Goal: Transaction & Acquisition: Purchase product/service

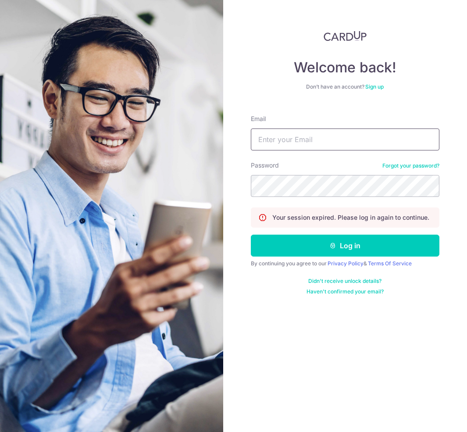
click at [219, 142] on input "Email" at bounding box center [345, 140] width 189 height 22
type input "TONGJSJOHNSON@GMAIL.COM"
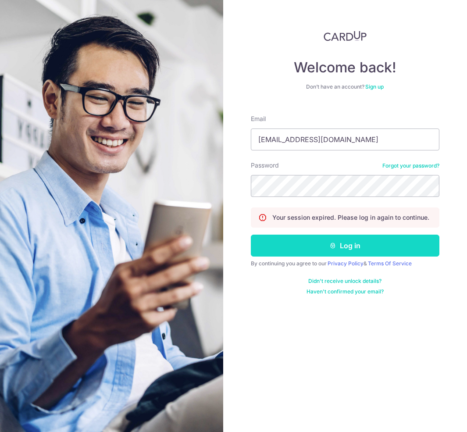
click at [219, 246] on button "Log in" at bounding box center [345, 246] width 189 height 22
click at [219, 251] on button "Log in" at bounding box center [345, 246] width 189 height 22
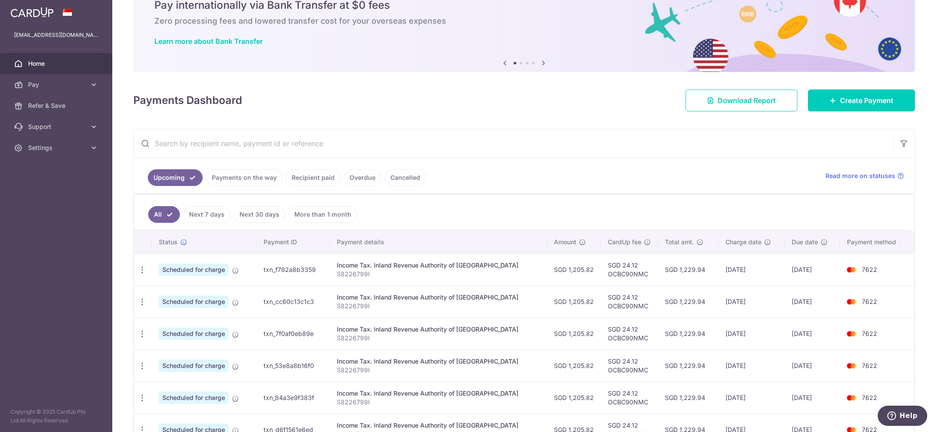
scroll to position [97, 0]
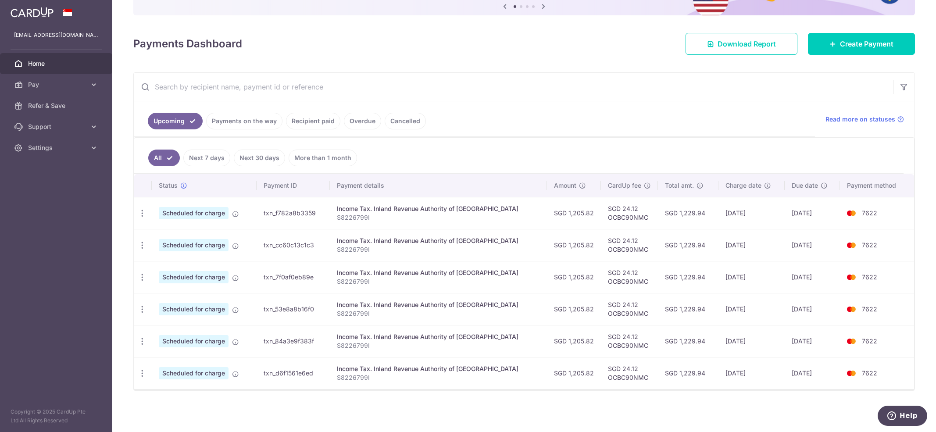
click at [263, 118] on link "Payments on the way" at bounding box center [244, 121] width 76 height 17
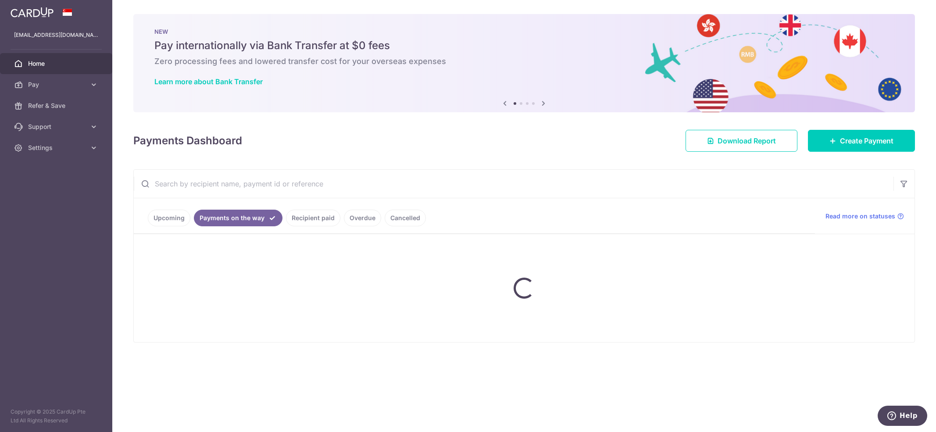
scroll to position [0, 0]
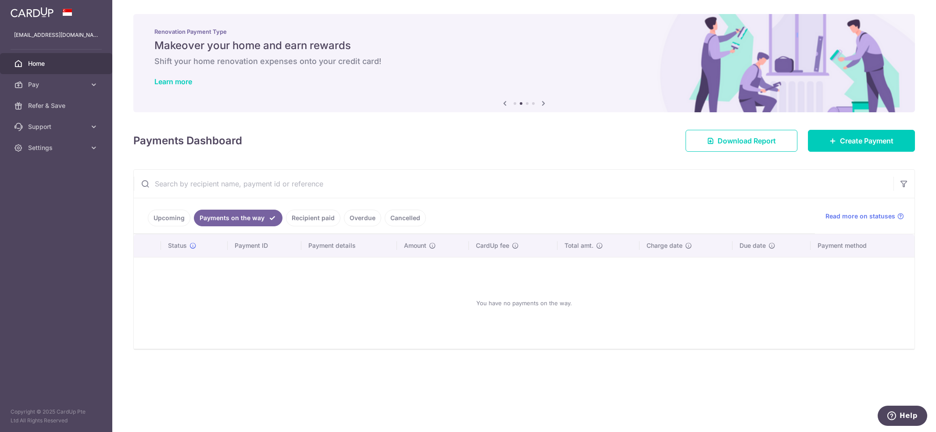
click at [163, 221] on link "Upcoming" at bounding box center [169, 218] width 43 height 17
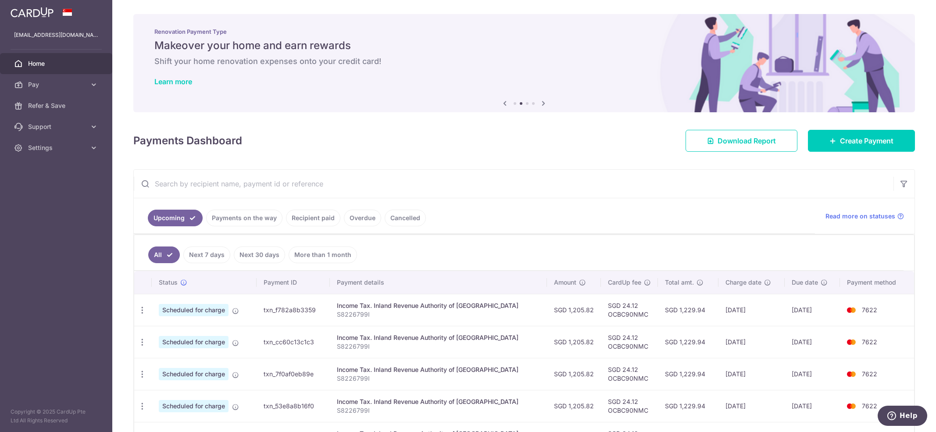
scroll to position [97, 0]
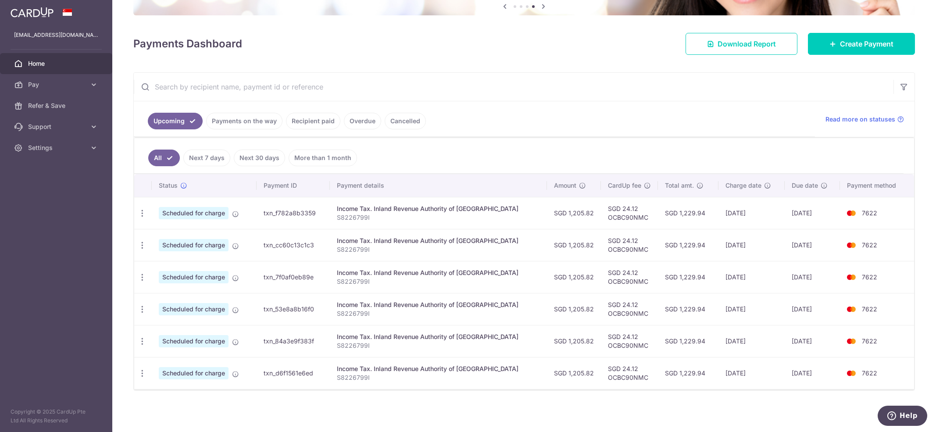
click at [319, 118] on link "Recipient paid" at bounding box center [313, 121] width 54 height 17
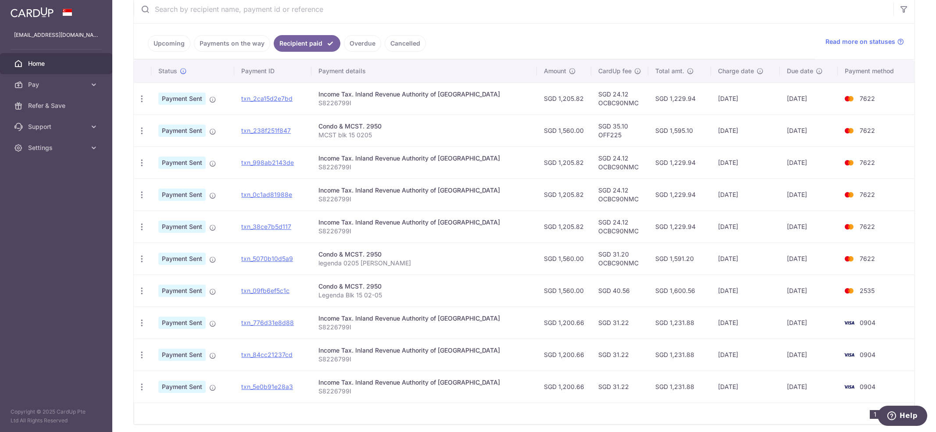
scroll to position [175, 0]
click at [404, 43] on link "Cancelled" at bounding box center [405, 43] width 41 height 17
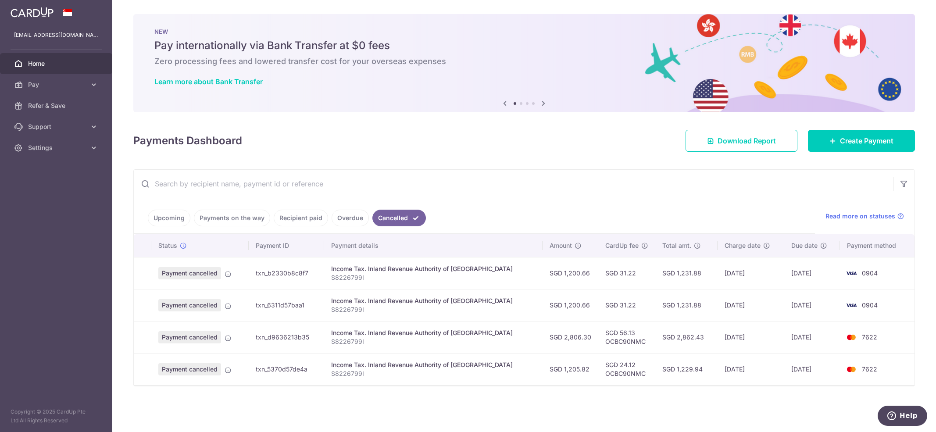
scroll to position [0, 0]
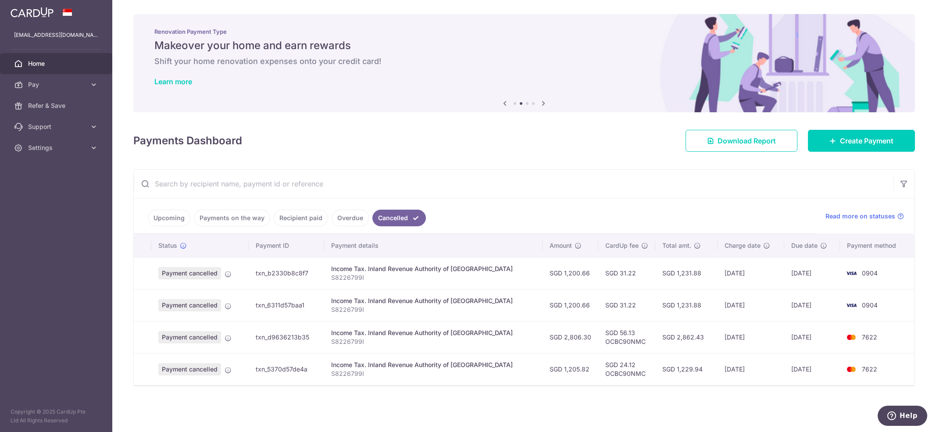
click at [167, 222] on link "Upcoming" at bounding box center [169, 218] width 43 height 17
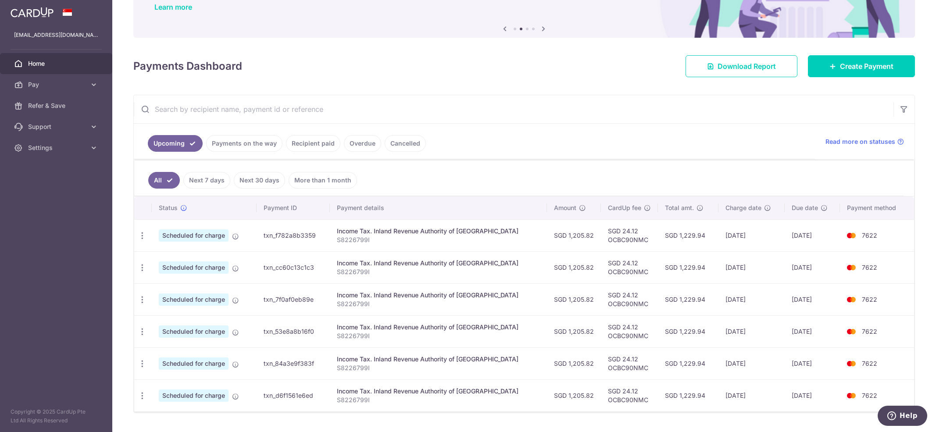
scroll to position [97, 0]
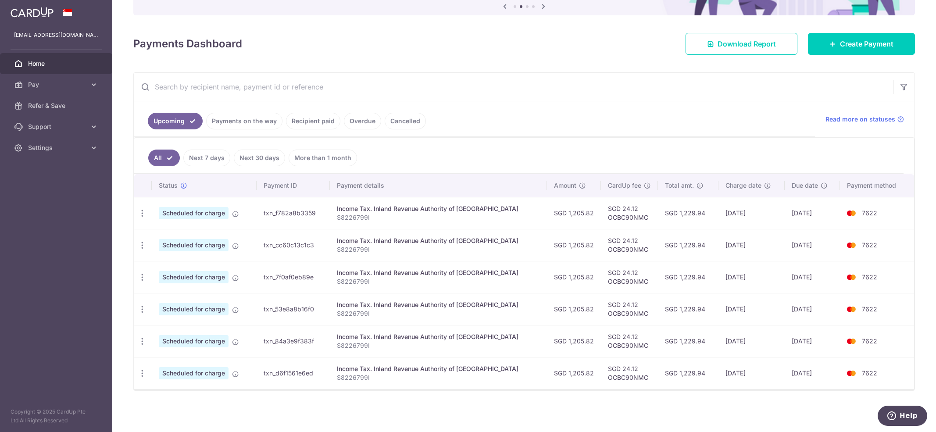
click at [228, 118] on link "Payments on the way" at bounding box center [244, 121] width 76 height 17
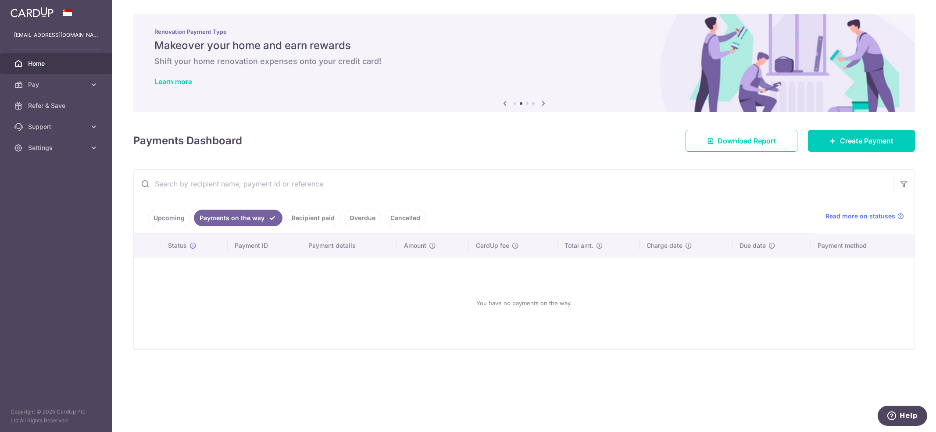
scroll to position [0, 0]
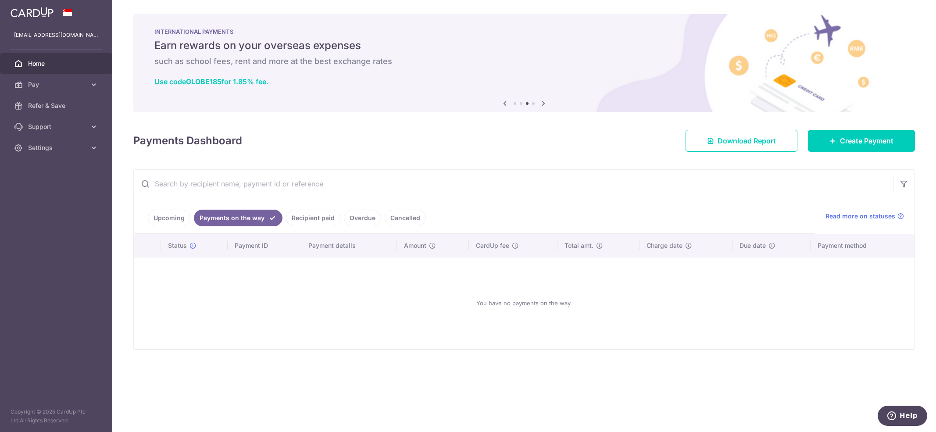
drag, startPoint x: 304, startPoint y: 223, endPoint x: 307, endPoint y: 216, distance: 7.7
click at [307, 216] on link "Recipient paid" at bounding box center [313, 218] width 54 height 17
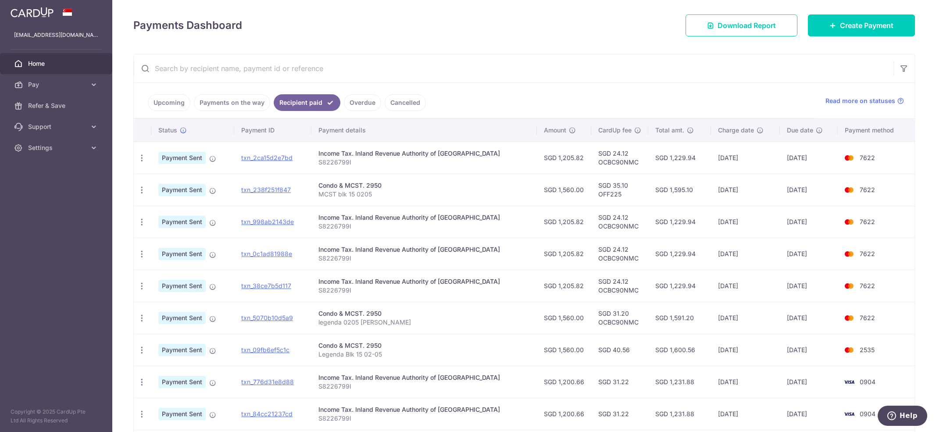
scroll to position [117, 0]
click at [365, 100] on link "Overdue" at bounding box center [362, 101] width 37 height 17
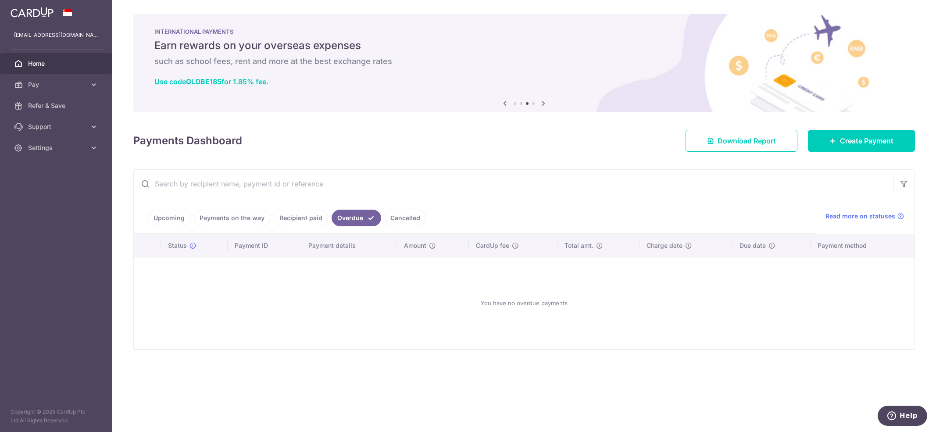
scroll to position [0, 0]
click at [393, 217] on link "Cancelled" at bounding box center [405, 218] width 41 height 17
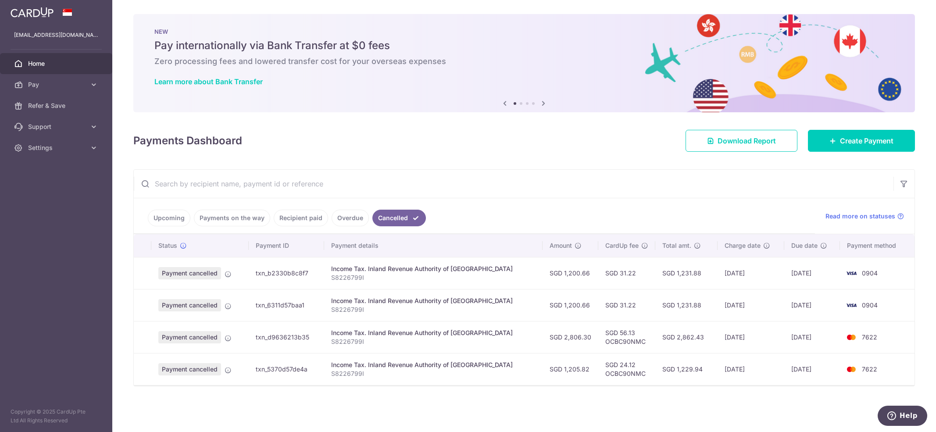
click at [159, 219] on link "Upcoming" at bounding box center [169, 218] width 43 height 17
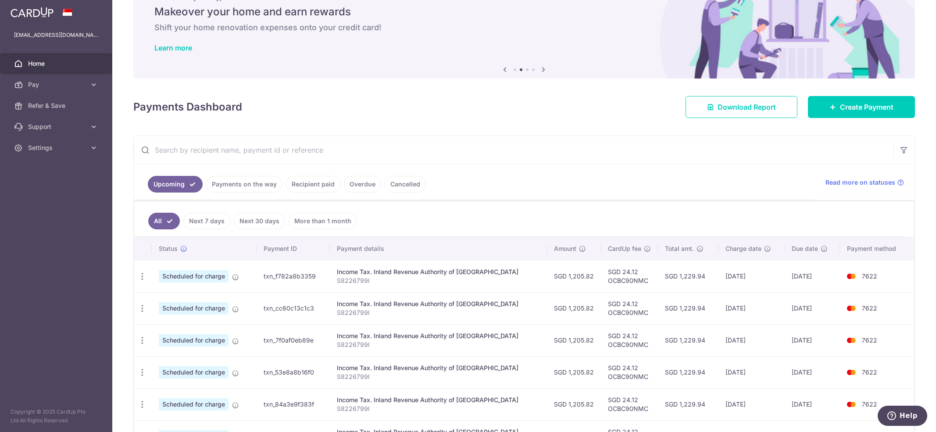
scroll to position [97, 0]
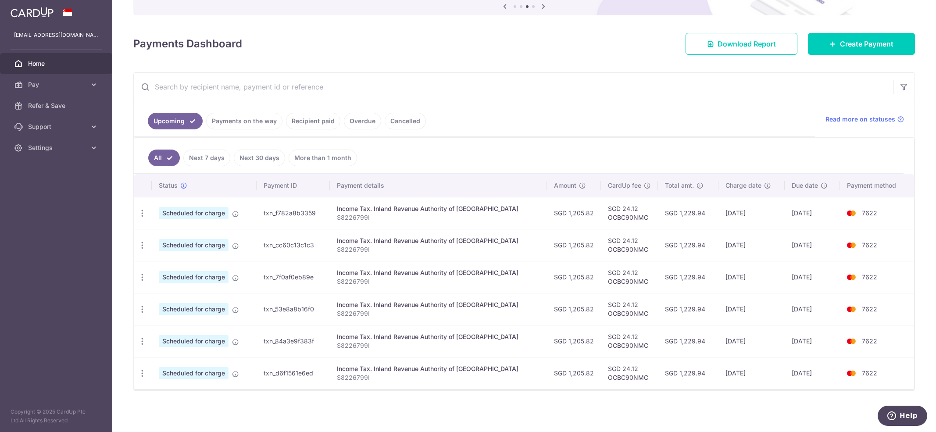
click at [406, 119] on link "Cancelled" at bounding box center [405, 121] width 41 height 17
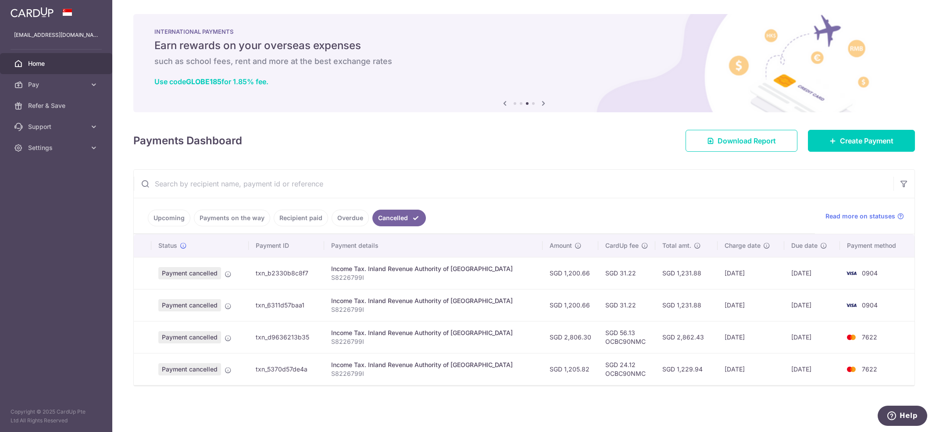
scroll to position [0, 0]
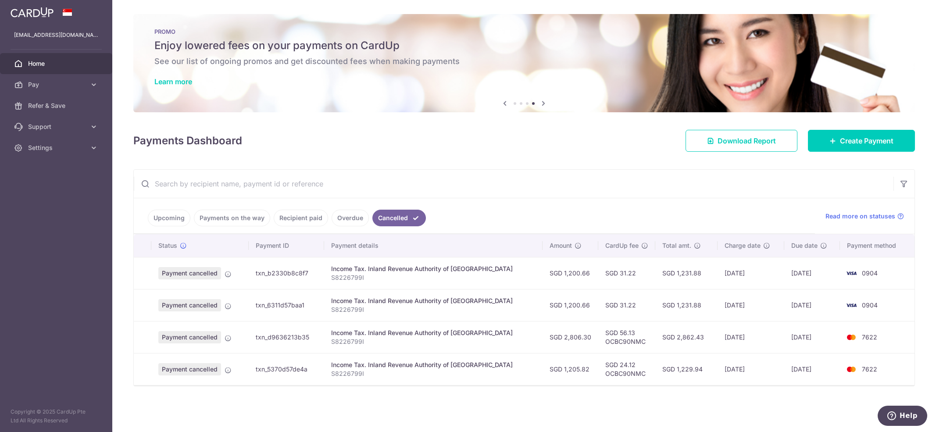
click at [347, 215] on link "Overdue" at bounding box center [350, 218] width 37 height 17
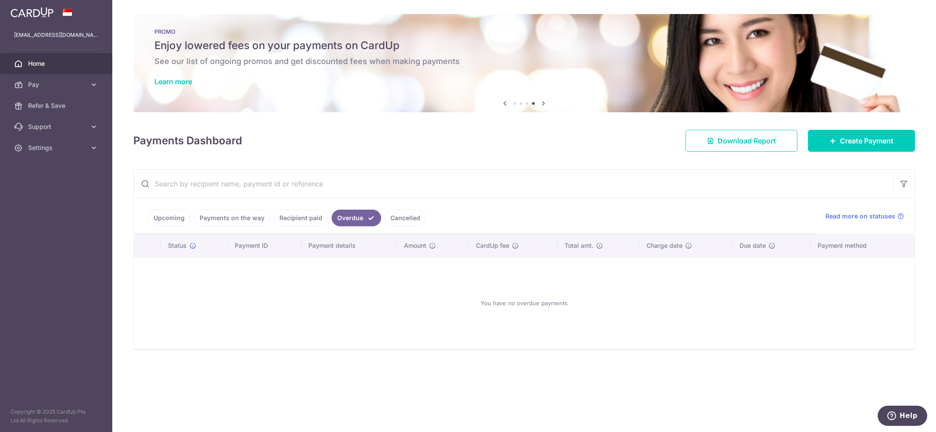
drag, startPoint x: 299, startPoint y: 215, endPoint x: 294, endPoint y: 216, distance: 4.5
click at [294, 216] on link "Recipient paid" at bounding box center [301, 218] width 54 height 17
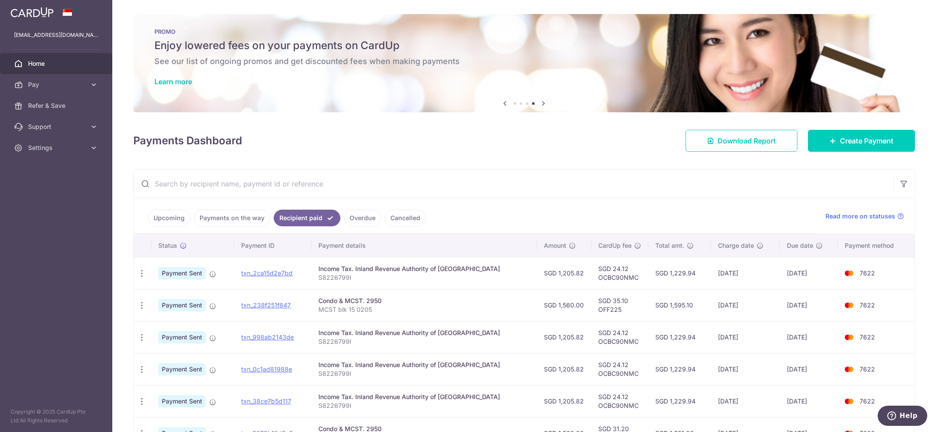
click at [467, 208] on ul "Upcoming Payments on the way Recipient paid Overdue Cancelled" at bounding box center [474, 216] width 681 height 36
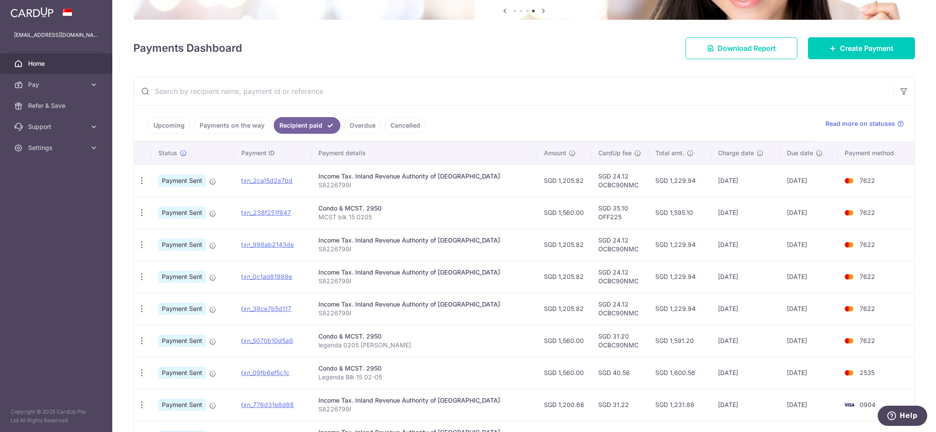
scroll to position [57, 0]
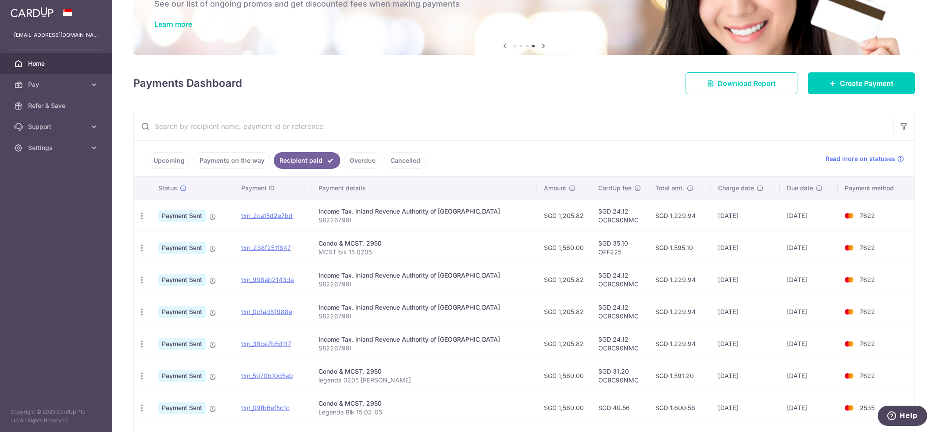
click at [168, 159] on link "Upcoming" at bounding box center [169, 160] width 43 height 17
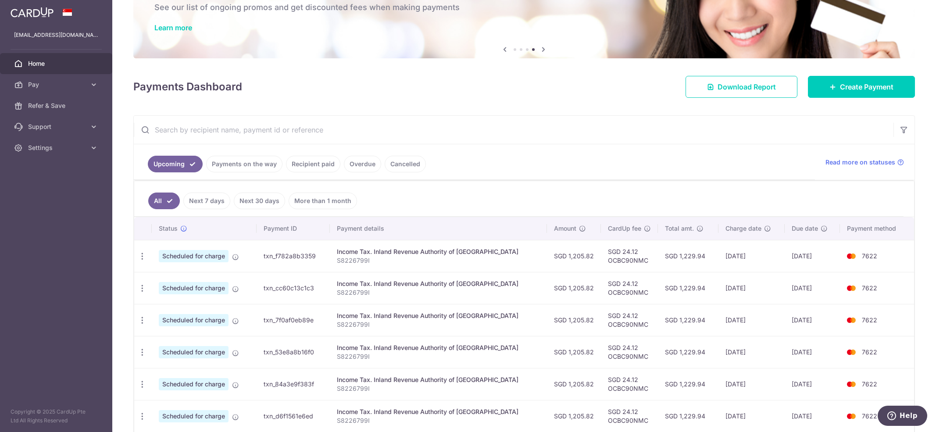
scroll to position [97, 0]
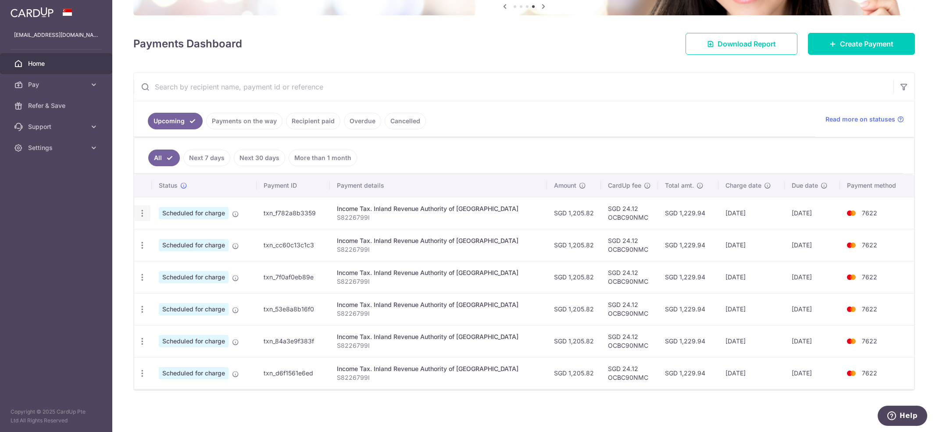
click at [142, 212] on icon "button" at bounding box center [142, 213] width 9 height 9
click at [169, 251] on link "Cancel payment" at bounding box center [180, 259] width 91 height 22
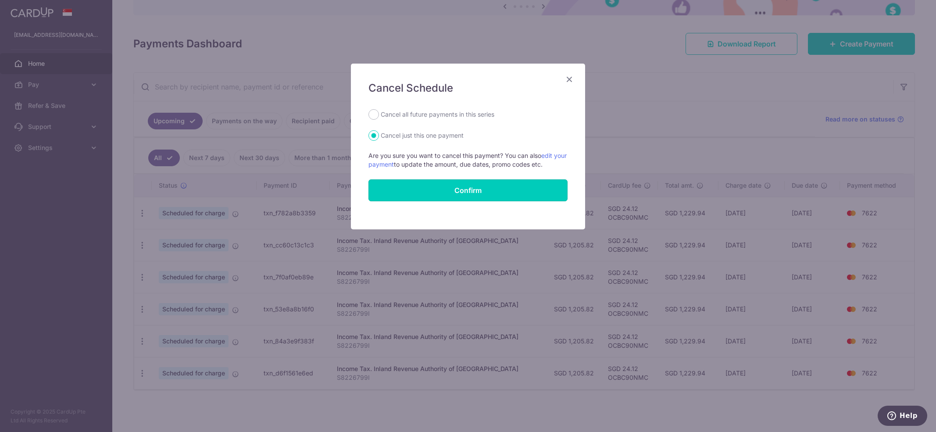
drag, startPoint x: 524, startPoint y: 190, endPoint x: 419, endPoint y: 132, distance: 119.8
click at [404, 126] on form "Cancel all future payments in this series Cancel just this one payment Are you …" at bounding box center [467, 155] width 199 height 92
click at [381, 118] on label "Cancel all future payments in this series" at bounding box center [438, 114] width 114 height 11
click at [379, 118] on input "Cancel all future payments in this series" at bounding box center [373, 114] width 11 height 11
radio input "true"
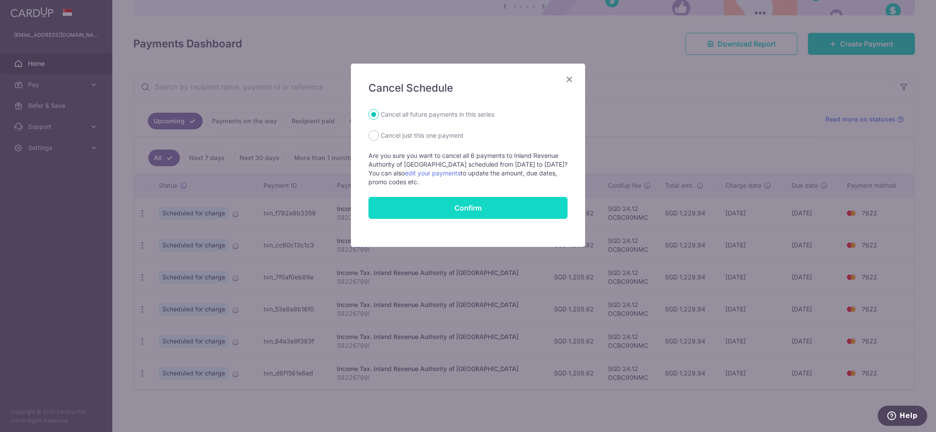
click at [441, 204] on button "Confirm" at bounding box center [467, 208] width 199 height 22
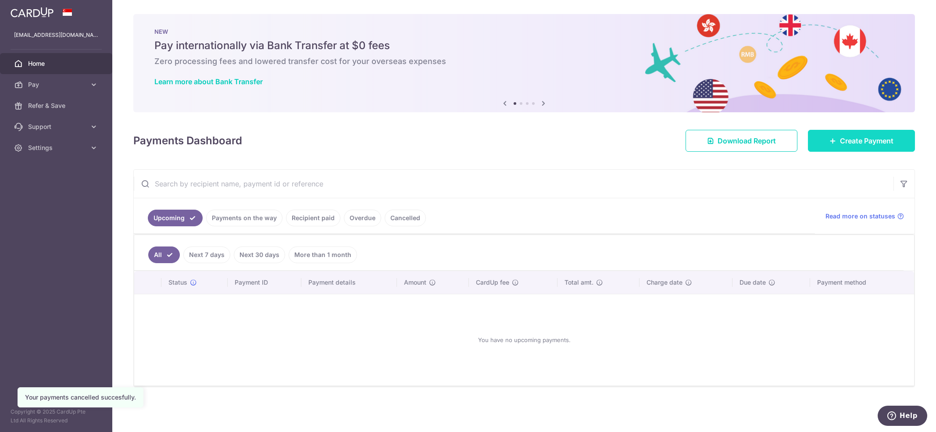
click at [841, 131] on link "Create Payment" at bounding box center [861, 141] width 107 height 22
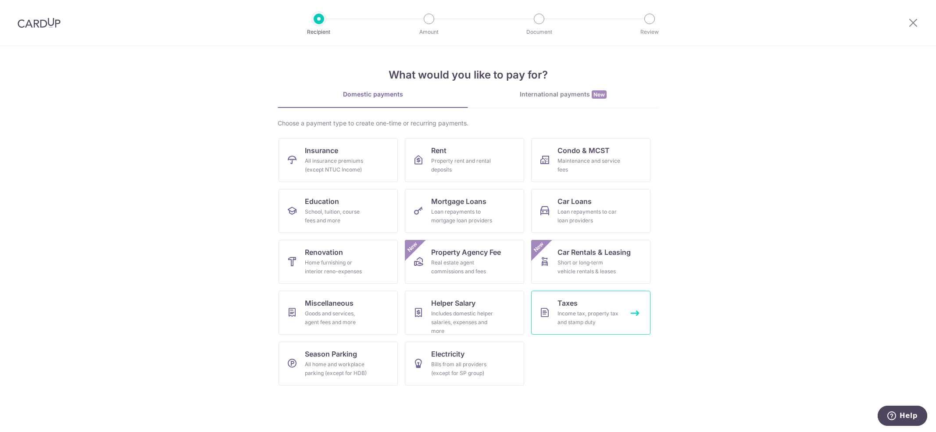
click at [597, 302] on link "Taxes Income tax, property tax and stamp duty" at bounding box center [590, 313] width 119 height 44
click at [603, 307] on link "Taxes Income tax, property tax and stamp duty" at bounding box center [590, 313] width 119 height 44
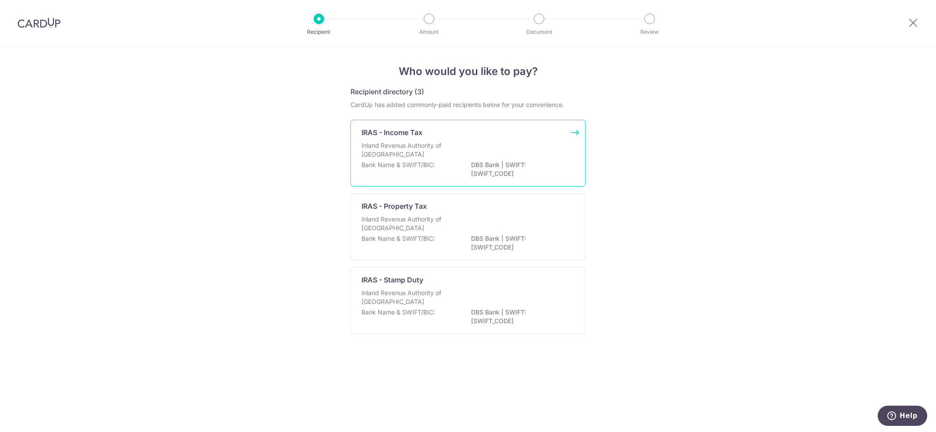
click at [439, 149] on p "Inland Revenue Authority of Singapore" at bounding box center [407, 150] width 93 height 18
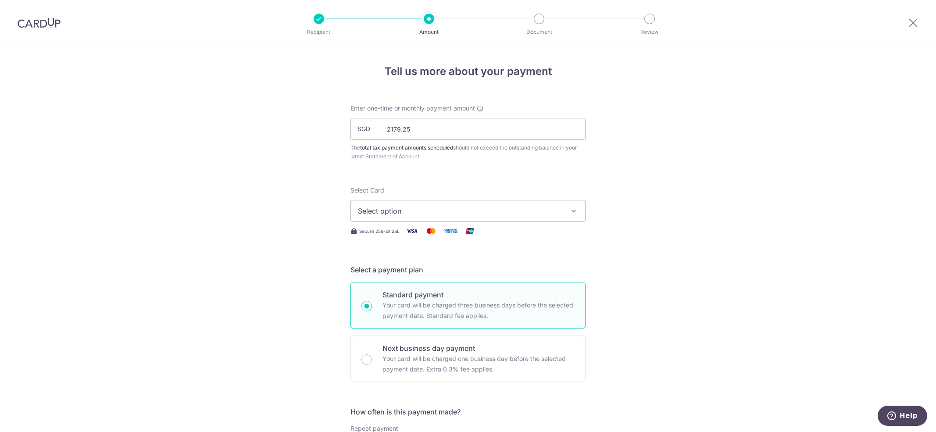
type input "2,179.25"
click at [412, 210] on span "Select option" at bounding box center [460, 211] width 204 height 11
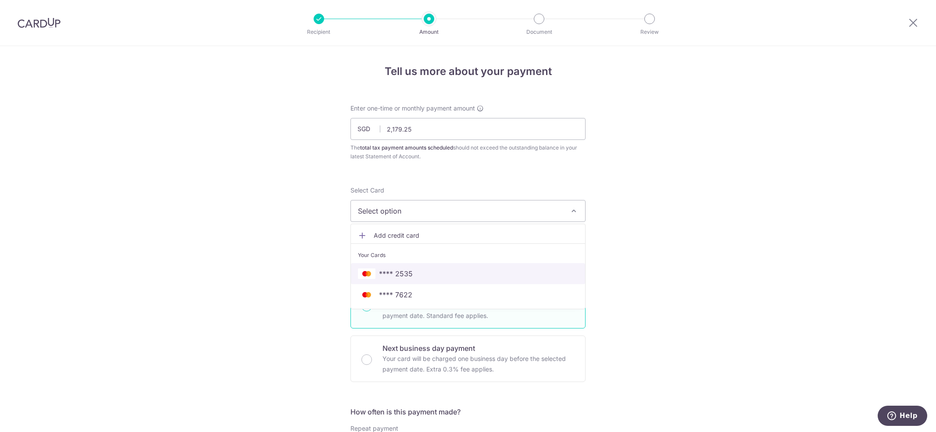
click at [414, 270] on span "**** 2535" at bounding box center [468, 273] width 220 height 11
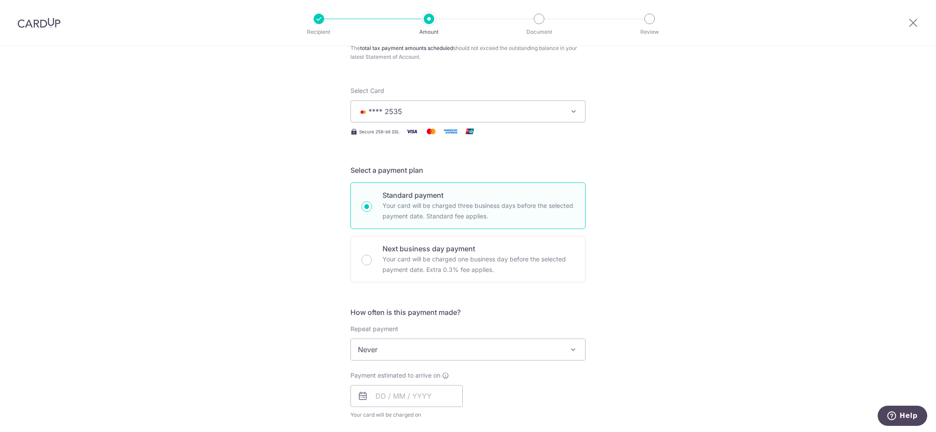
scroll to position [117, 0]
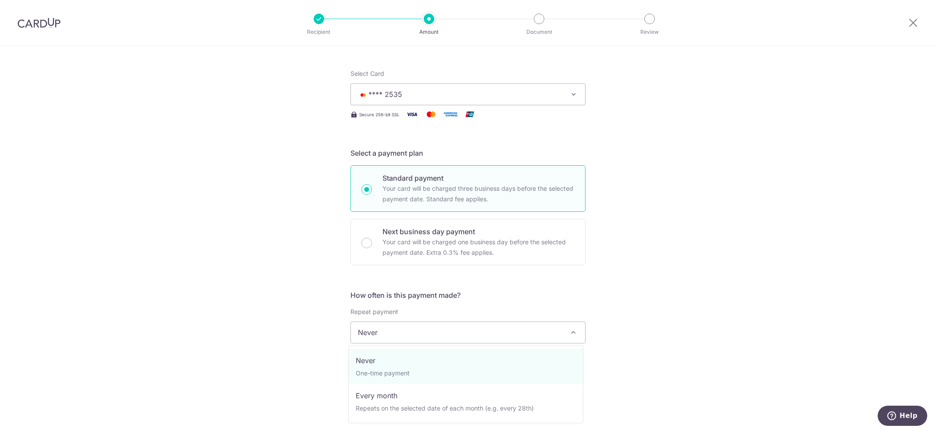
click at [480, 336] on span "Never" at bounding box center [468, 332] width 234 height 21
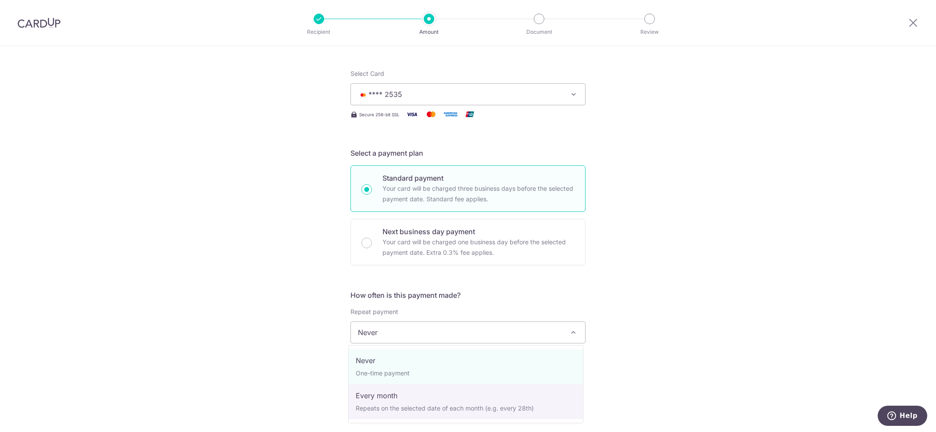
select select "3"
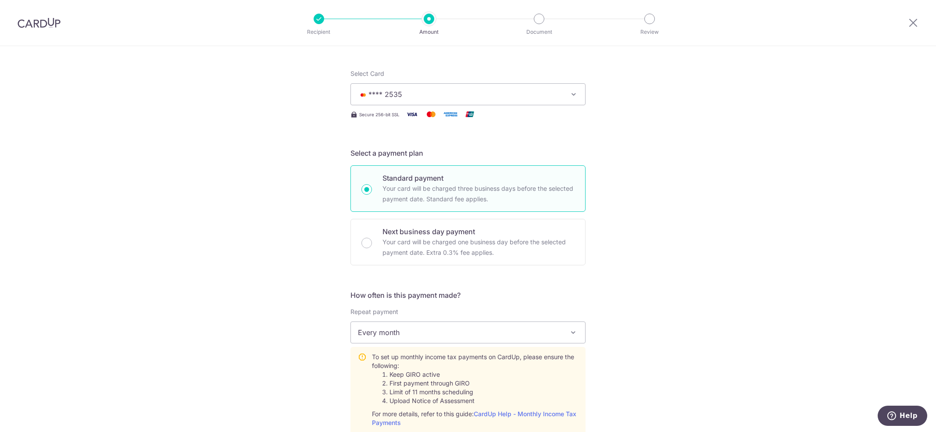
click at [632, 347] on div "Tell us more about your payment Enter one-time or monthly payment amount SGD 2,…" at bounding box center [468, 386] width 936 height 914
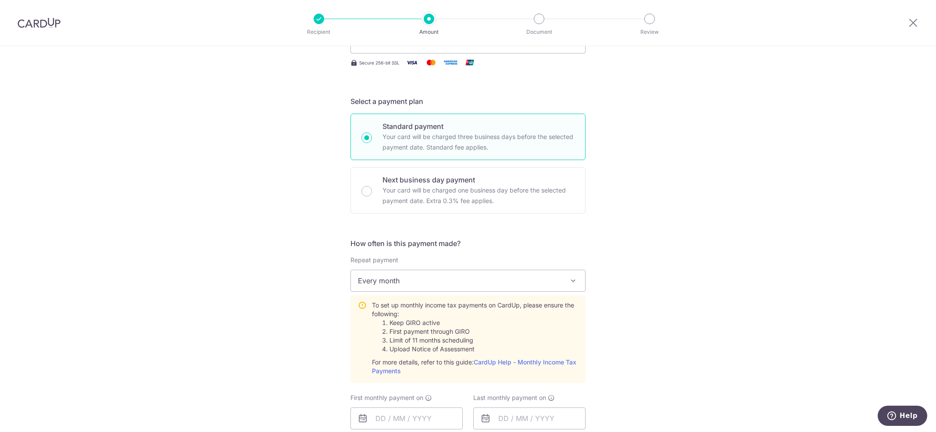
scroll to position [292, 0]
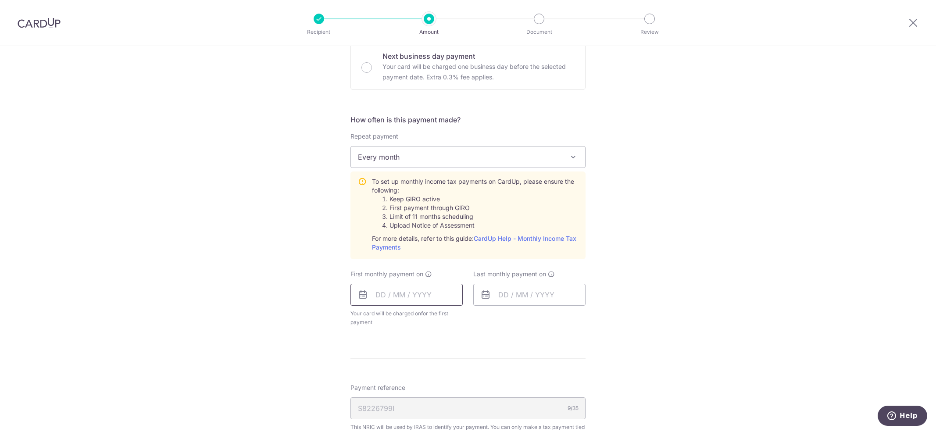
click at [389, 293] on input "text" at bounding box center [406, 295] width 112 height 22
click at [401, 372] on link "7" at bounding box center [404, 375] width 14 height 14
type input "[DATE]"
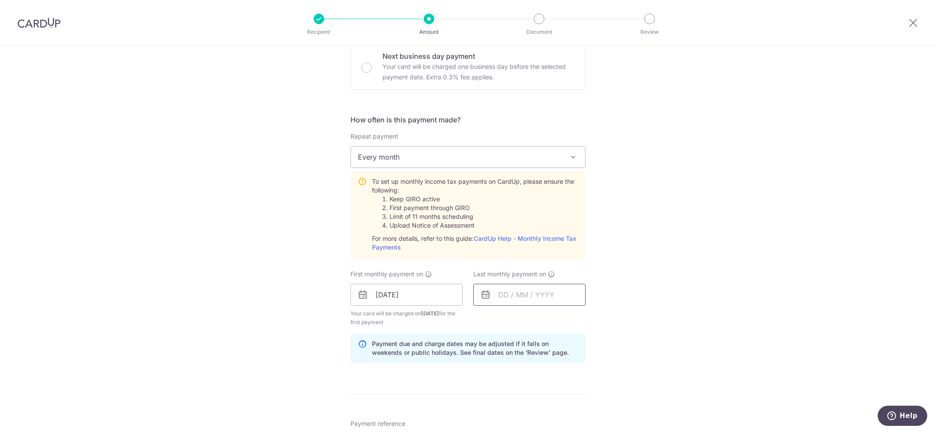
click at [495, 293] on input "text" at bounding box center [529, 295] width 112 height 22
click at [524, 375] on link "7" at bounding box center [526, 375] width 14 height 14
type input "07/10/2025"
click at [637, 313] on div "Tell us more about your payment Enter one-time or monthly payment amount SGD 2,…" at bounding box center [468, 229] width 936 height 950
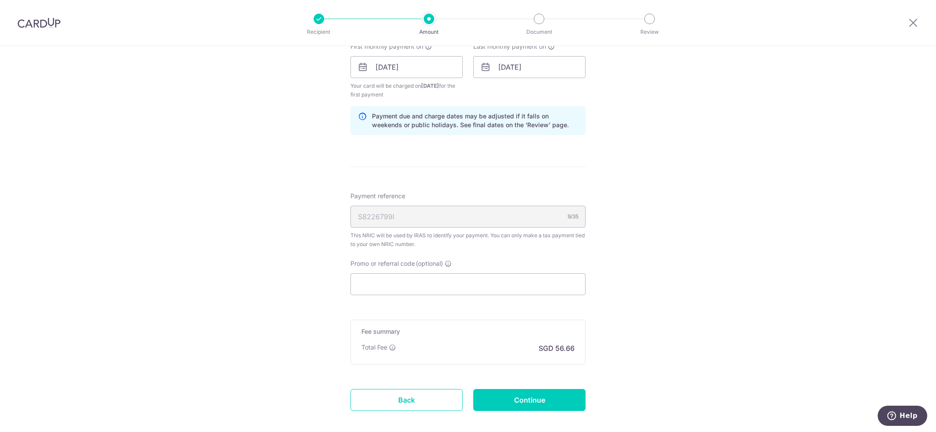
scroll to position [526, 0]
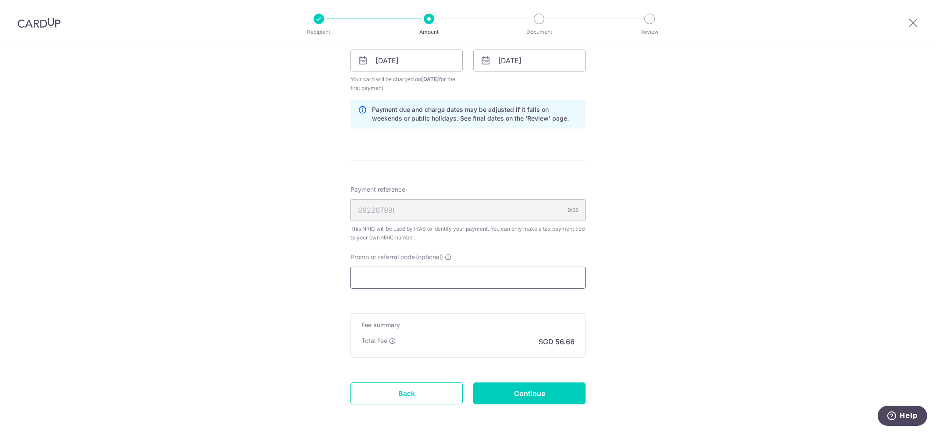
click at [416, 284] on input "Promo or referral code (optional)" at bounding box center [467, 278] width 235 height 22
paste input "VTAX25R"
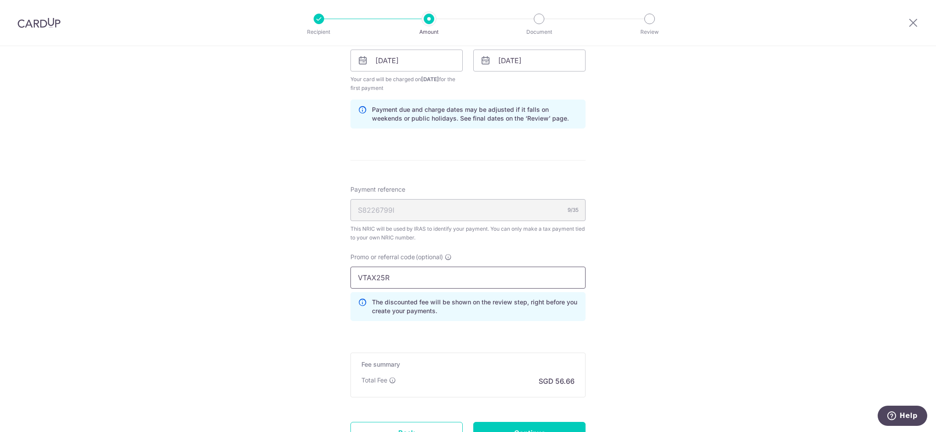
type input "VTAX25R"
drag, startPoint x: 651, startPoint y: 336, endPoint x: 656, endPoint y: 333, distance: 6.0
click at [655, 333] on div "Tell us more about your payment Enter one-time or monthly payment amount SGD 2,…" at bounding box center [468, 15] width 936 height 990
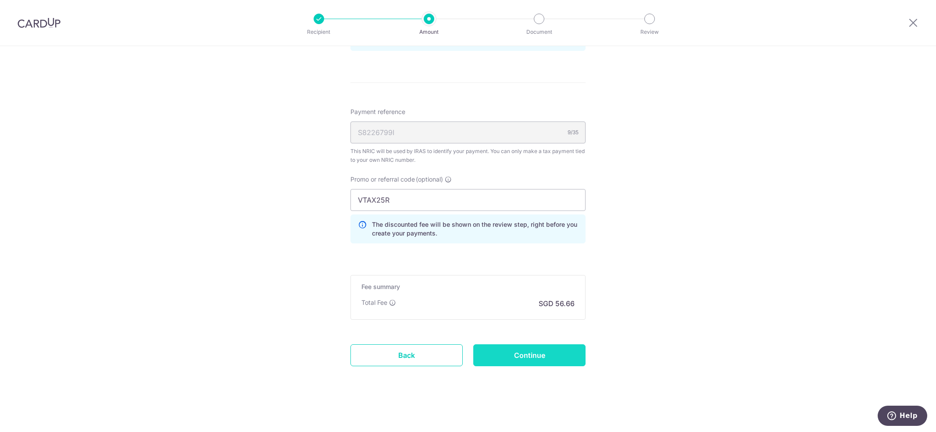
click at [528, 359] on input "Continue" at bounding box center [529, 355] width 112 height 22
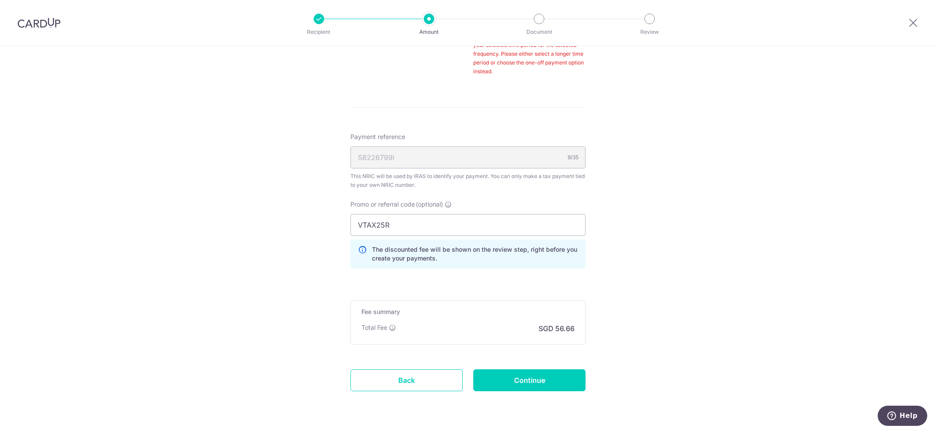
scroll to position [328, 0]
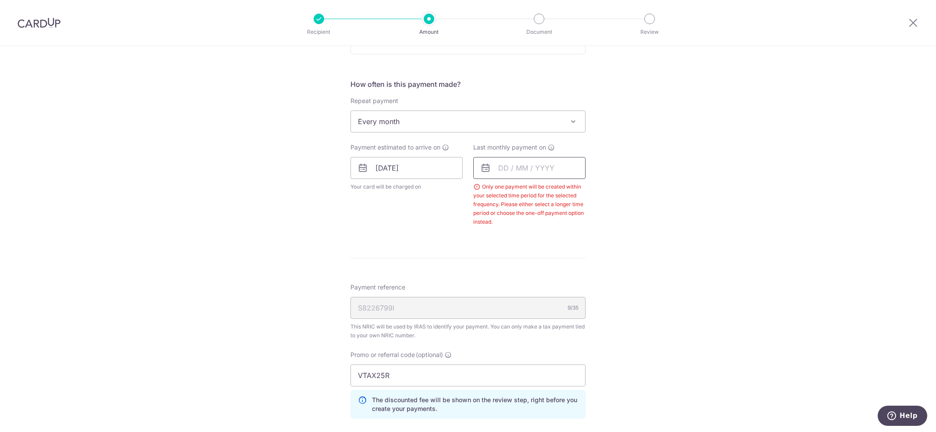
click at [514, 168] on input "text" at bounding box center [529, 168] width 112 height 22
click at [506, 169] on input "text" at bounding box center [529, 168] width 112 height 22
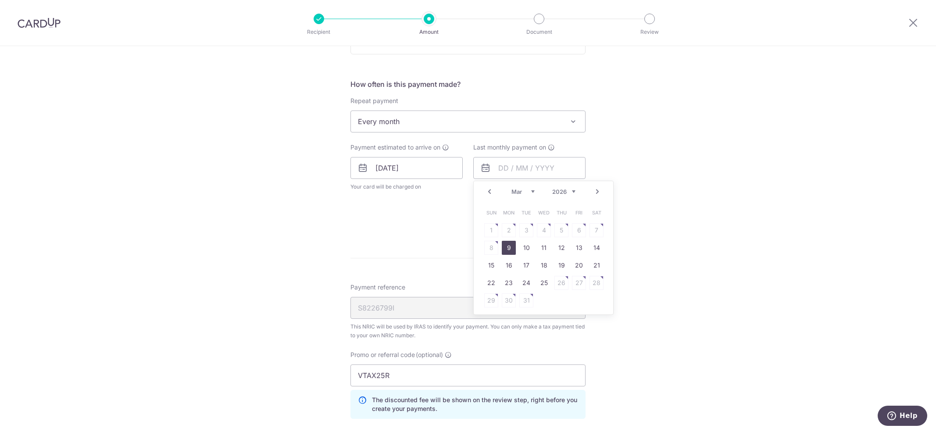
click at [508, 247] on link "9" at bounding box center [509, 248] width 14 height 14
type input "[DATE]"
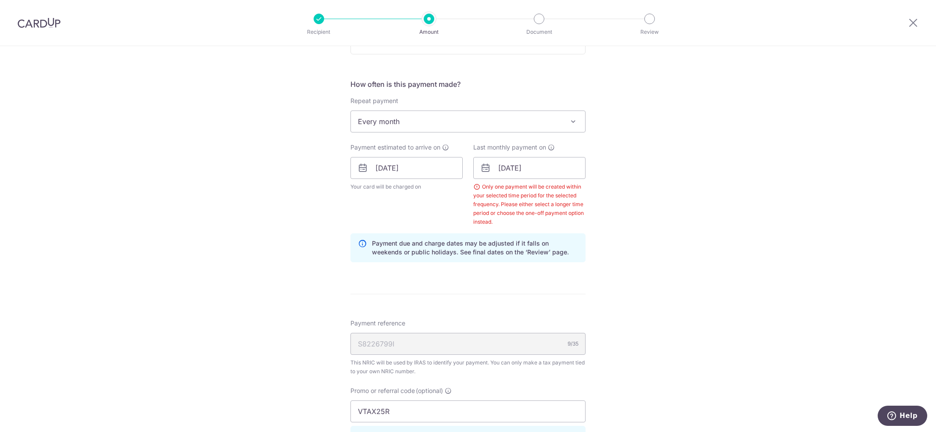
click at [616, 230] on div "Tell us more about your payment Enter one-time or monthly payment amount SGD 2,…" at bounding box center [468, 180] width 936 height 925
click at [625, 233] on div "Tell us more about your payment Enter one-time or monthly payment amount SGD 2,…" at bounding box center [468, 180] width 936 height 925
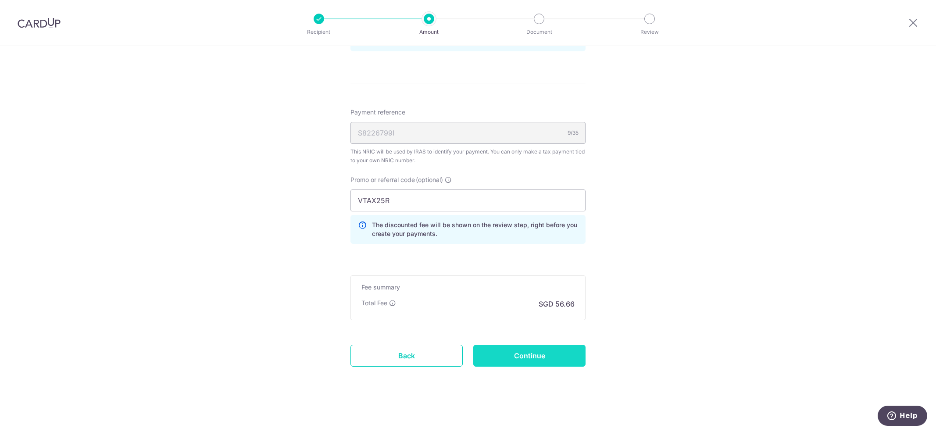
click at [541, 350] on input "Continue" at bounding box center [529, 356] width 112 height 22
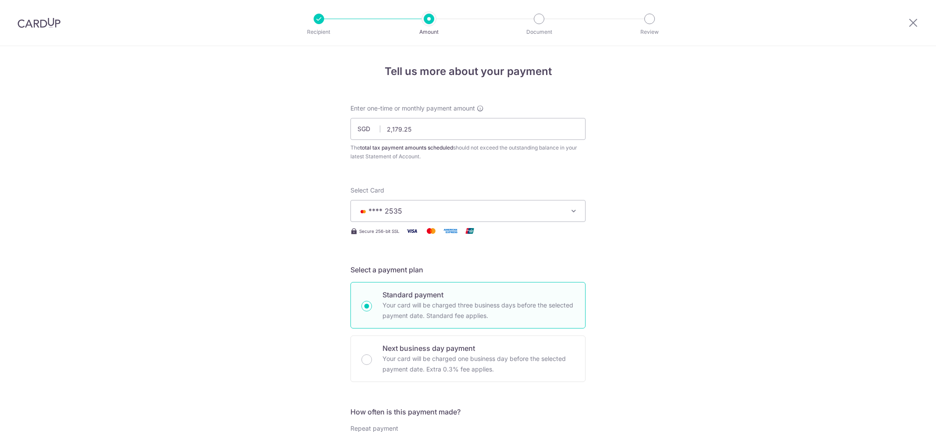
scroll to position [480, 0]
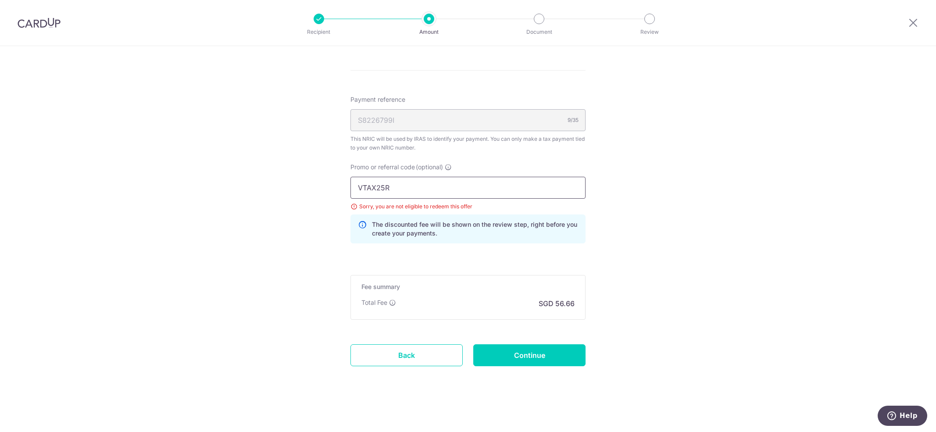
drag, startPoint x: 447, startPoint y: 192, endPoint x: 283, endPoint y: 196, distance: 163.2
type input "TAX2025"
click at [533, 354] on input "Continue" at bounding box center [529, 355] width 112 height 22
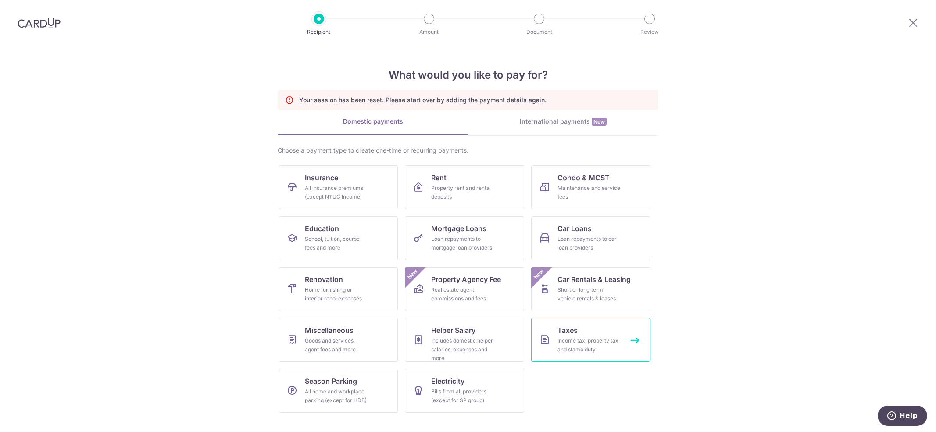
click at [598, 345] on div "Income tax, property tax and stamp duty" at bounding box center [588, 345] width 63 height 18
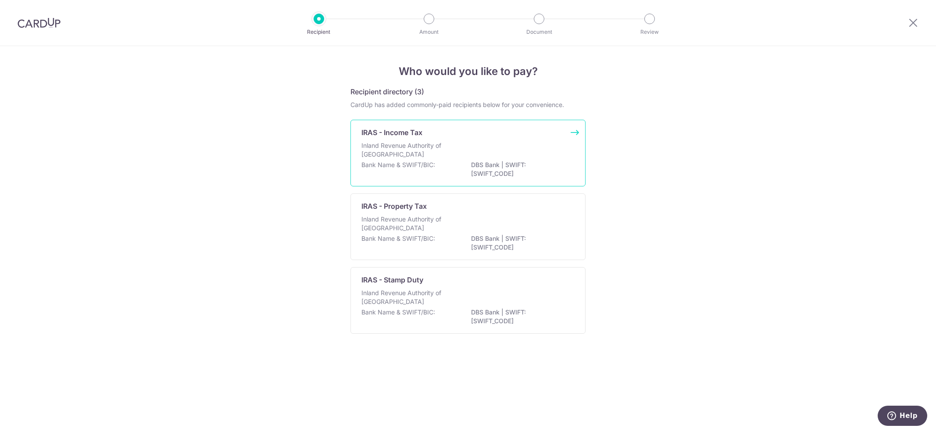
click at [486, 153] on div "Inland Revenue Authority of Singapore" at bounding box center [467, 150] width 213 height 19
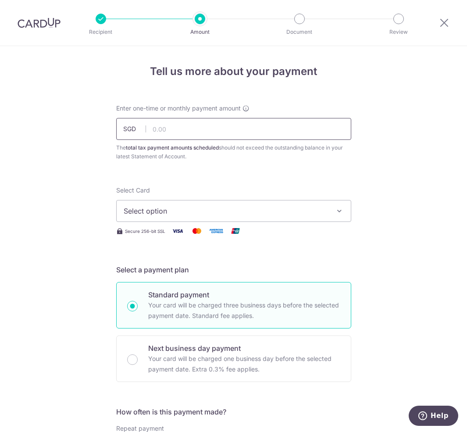
click at [214, 133] on input "text" at bounding box center [233, 129] width 235 height 22
type input "2,179.25"
click at [199, 212] on span "Select option" at bounding box center [226, 211] width 204 height 11
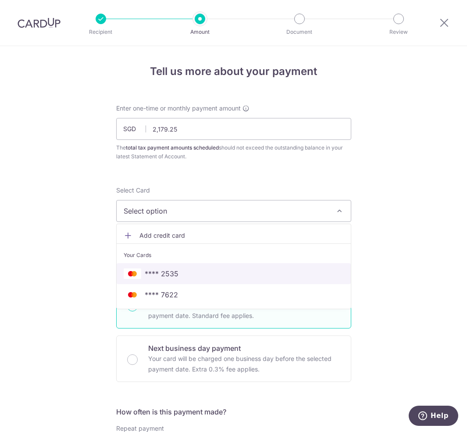
click at [196, 278] on span "**** 2535" at bounding box center [234, 273] width 220 height 11
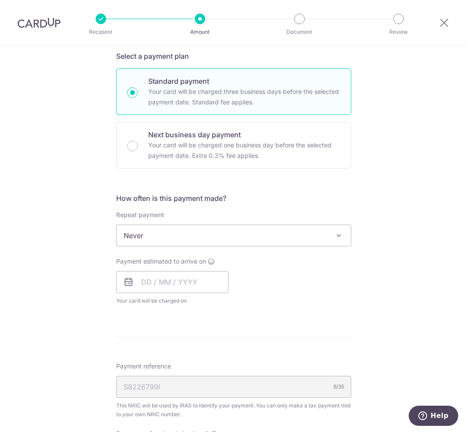
scroll to position [234, 0]
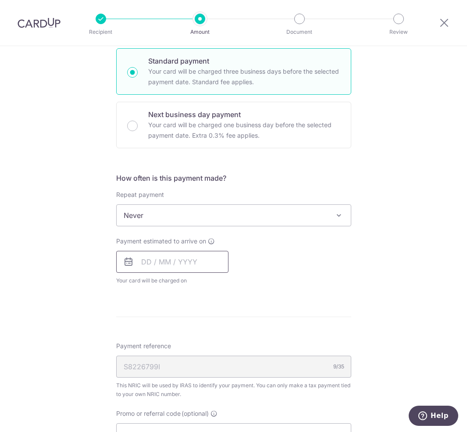
click at [145, 258] on input "text" at bounding box center [172, 262] width 112 height 22
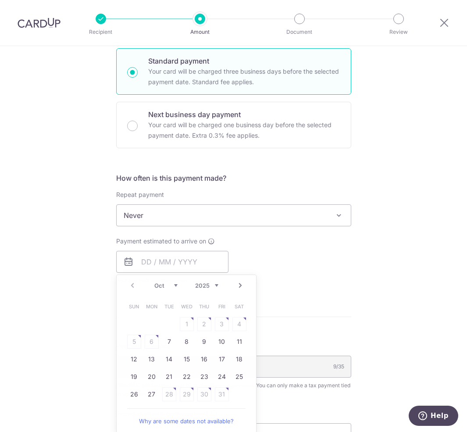
drag, startPoint x: 162, startPoint y: 272, endPoint x: 308, endPoint y: 250, distance: 147.7
click at [308, 250] on div "Payment estimated to arrive on Prev Next Oct Nov Dec 2025 2026 Sun Mon Tue Wed …" at bounding box center [234, 261] width 246 height 48
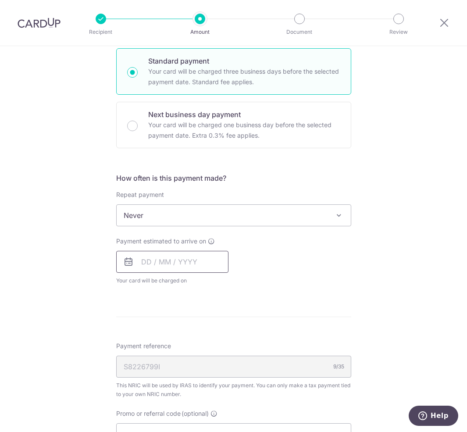
click at [159, 265] on input "text" at bounding box center [172, 262] width 112 height 22
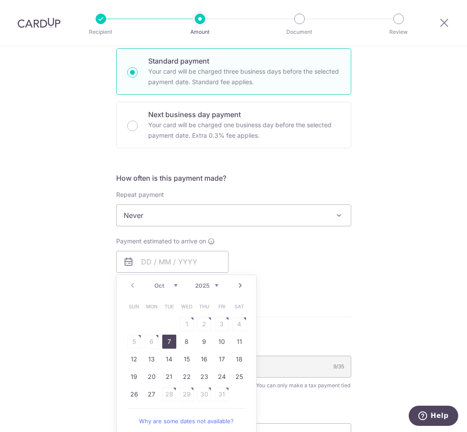
click at [166, 340] on link "7" at bounding box center [169, 342] width 14 height 14
type input "[DATE]"
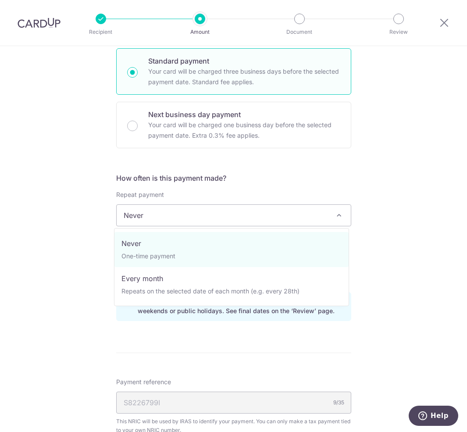
click at [266, 211] on span "Never" at bounding box center [234, 215] width 234 height 21
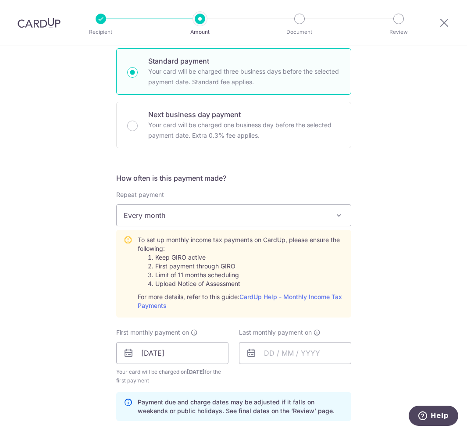
click at [406, 282] on div "Tell us more about your payment Enter one-time or monthly payment amount SGD 2,…" at bounding box center [233, 287] width 467 height 950
click at [384, 218] on div "Tell us more about your payment Enter one-time or monthly payment amount SGD 2,…" at bounding box center [233, 287] width 467 height 950
click at [242, 208] on span "Every month" at bounding box center [234, 215] width 234 height 21
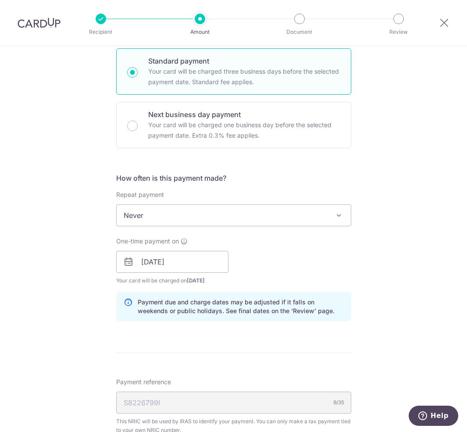
click at [373, 275] on div "Tell us more about your payment Enter one-time or monthly payment amount SGD 2,…" at bounding box center [233, 237] width 467 height 850
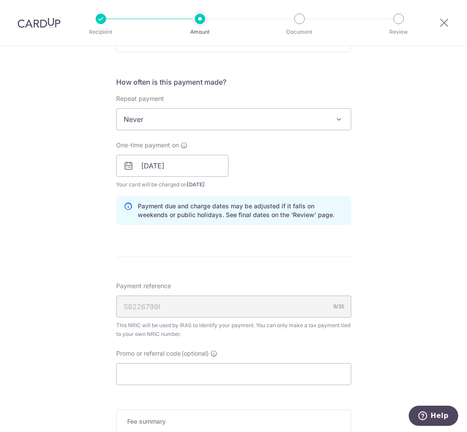
scroll to position [464, 0]
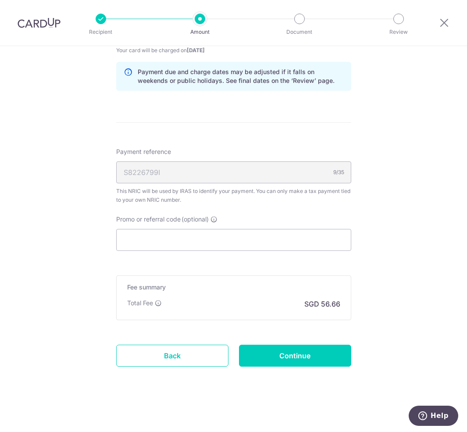
click at [381, 275] on div "Tell us more about your payment Enter one-time or monthly payment amount SGD 2,…" at bounding box center [233, 7] width 467 height 850
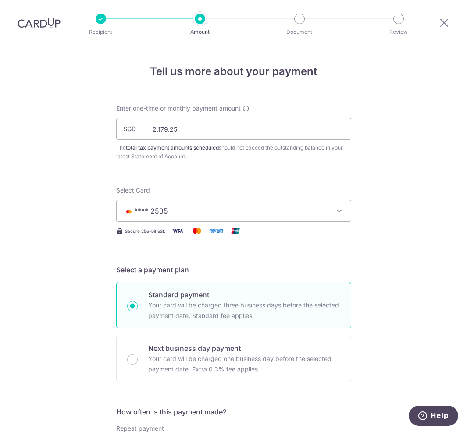
scroll to position [350, 0]
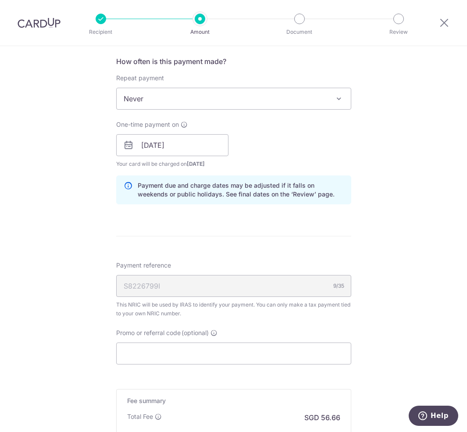
click at [250, 104] on span "Never" at bounding box center [234, 98] width 234 height 21
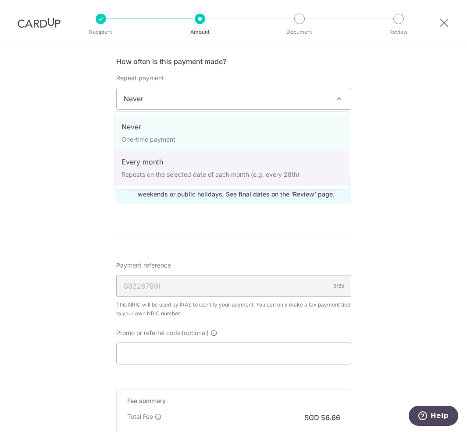
select select "3"
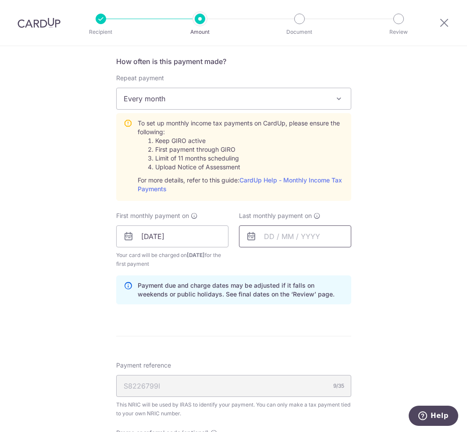
click at [291, 242] on input "text" at bounding box center [295, 236] width 112 height 22
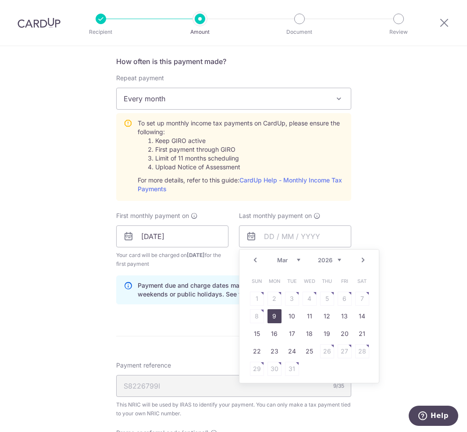
click at [274, 317] on link "9" at bounding box center [275, 316] width 14 height 14
type input "[DATE]"
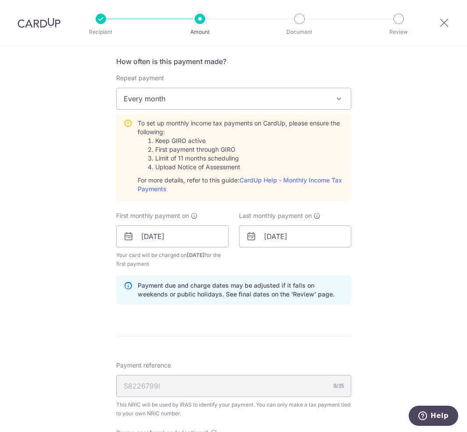
click at [359, 265] on div "Tell us more about your payment Enter one-time or monthly payment amount SGD 2,…" at bounding box center [233, 171] width 467 height 950
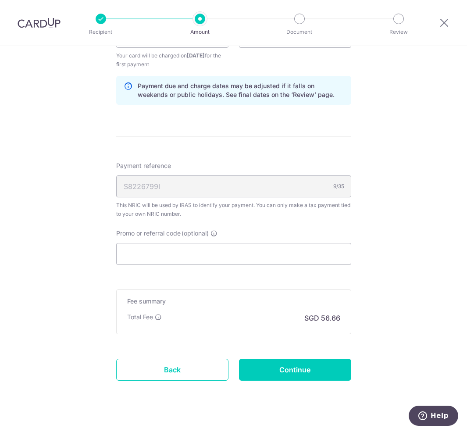
scroll to position [564, 0]
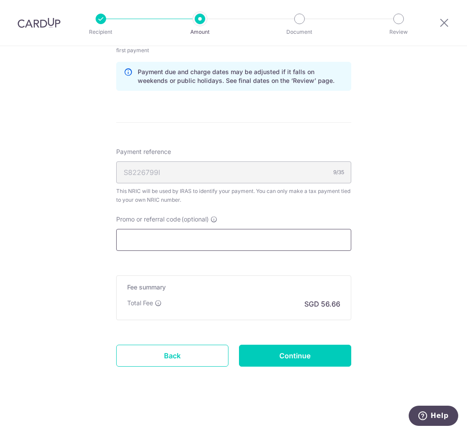
click at [263, 233] on input "Promo or referral code (optional)" at bounding box center [233, 240] width 235 height 22
click at [214, 235] on input "Promo or referral code (optional)" at bounding box center [233, 240] width 235 height 22
click at [319, 354] on input "Continue" at bounding box center [295, 356] width 112 height 22
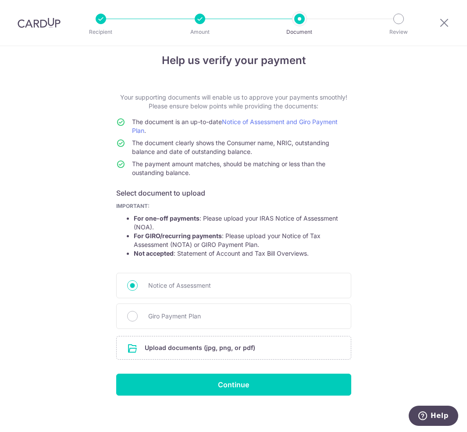
scroll to position [16, 0]
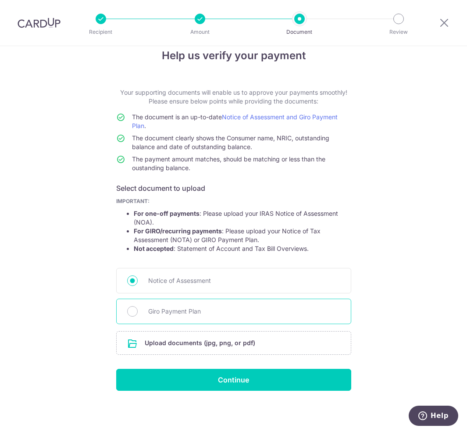
click at [193, 307] on span "Giro Payment Plan" at bounding box center [244, 311] width 192 height 11
click at [138, 307] on input "Giro Payment Plan" at bounding box center [132, 311] width 11 height 11
radio input "true"
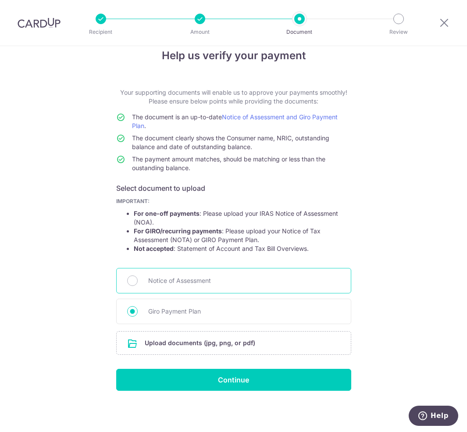
click at [201, 279] on span "Notice of Assessment" at bounding box center [244, 280] width 192 height 11
click at [138, 279] on input "Notice of Assessment" at bounding box center [132, 280] width 11 height 11
radio input "true"
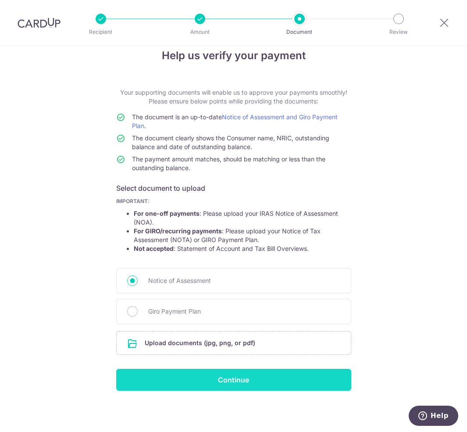
click at [211, 380] on input "Continue" at bounding box center [233, 380] width 235 height 22
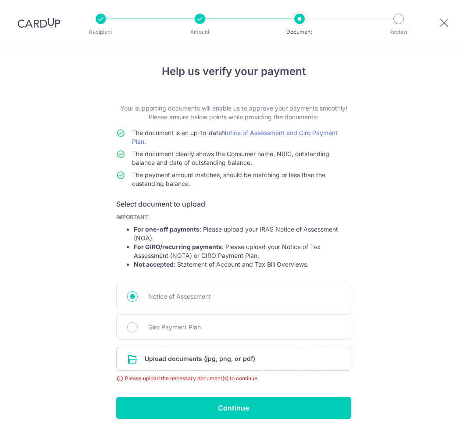
scroll to position [28, 0]
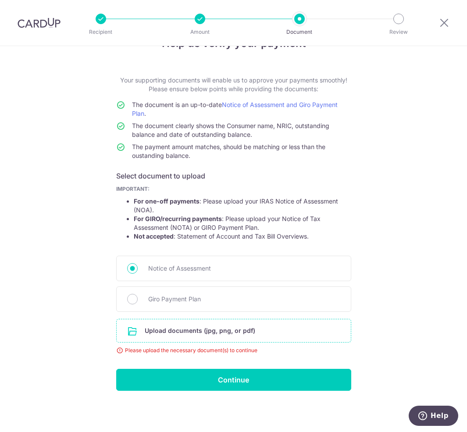
click at [183, 339] on input "file" at bounding box center [234, 330] width 234 height 23
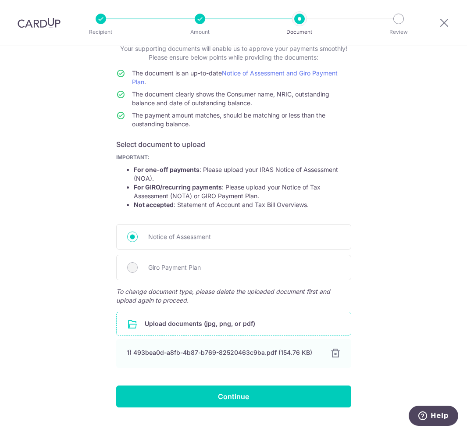
scroll to position [76, 0]
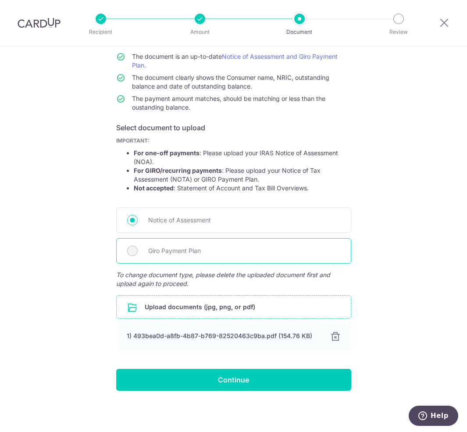
click at [193, 249] on span "Giro Payment Plan" at bounding box center [244, 251] width 192 height 11
drag, startPoint x: 193, startPoint y: 249, endPoint x: 175, endPoint y: 251, distance: 18.1
click at [175, 251] on span "Giro Payment Plan" at bounding box center [244, 251] width 192 height 11
click at [150, 253] on span "Giro Payment Plan" at bounding box center [244, 251] width 192 height 11
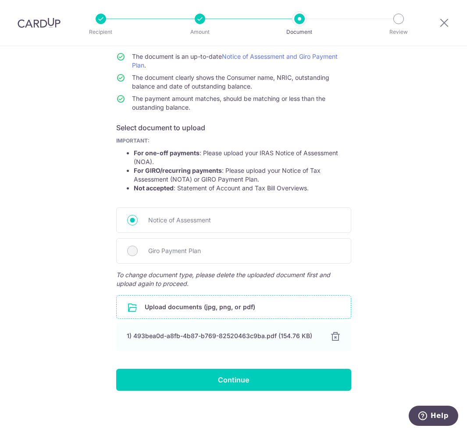
click at [175, 311] on input "file" at bounding box center [234, 307] width 234 height 23
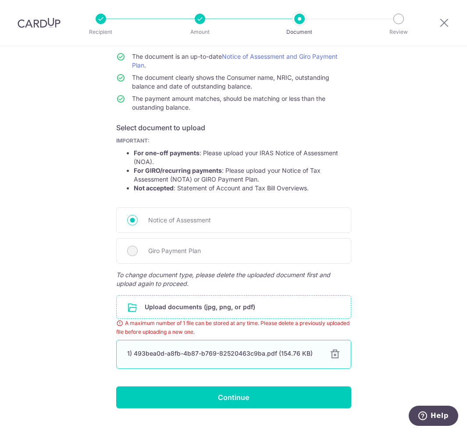
click at [342, 346] on div "1) 493bea0d-a8fb-4b87-b769-82520463c9ba.pdf (154.76 KB) 100% Done Download" at bounding box center [233, 354] width 235 height 29
drag, startPoint x: 340, startPoint y: 347, endPoint x: 329, endPoint y: 354, distance: 13.6
click at [339, 347] on div "1) 493bea0d-a8fb-4b87-b769-82520463c9ba.pdf (154.76 KB) 100% Done Download" at bounding box center [233, 354] width 235 height 29
click at [330, 354] on div at bounding box center [335, 354] width 11 height 11
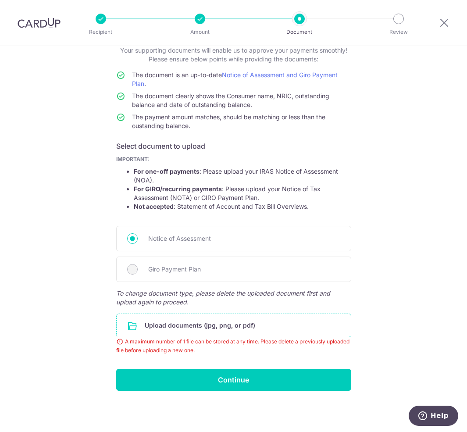
scroll to position [33, 0]
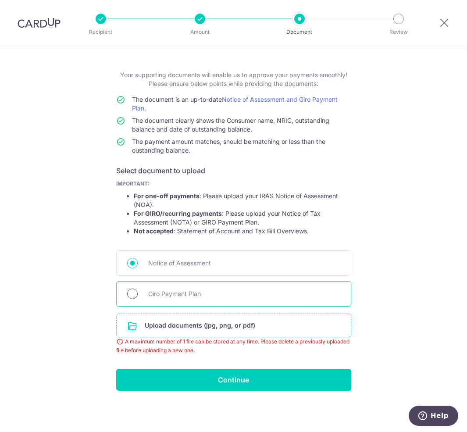
click at [127, 289] on input "Giro Payment Plan" at bounding box center [132, 294] width 11 height 11
radio input "true"
click at [127, 291] on input "Giro Payment Plan" at bounding box center [132, 294] width 11 height 11
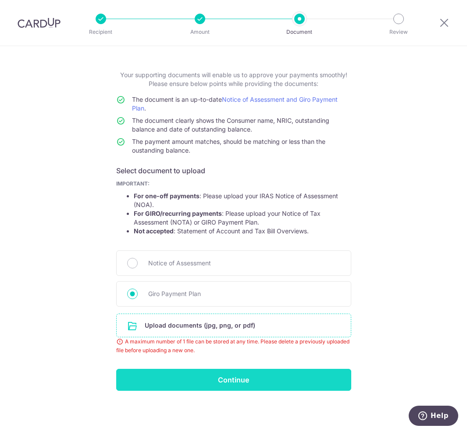
click at [195, 388] on input "Continue" at bounding box center [233, 380] width 235 height 22
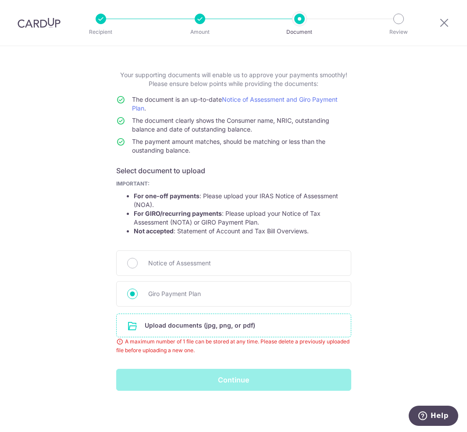
click at [213, 328] on input "file" at bounding box center [234, 325] width 234 height 23
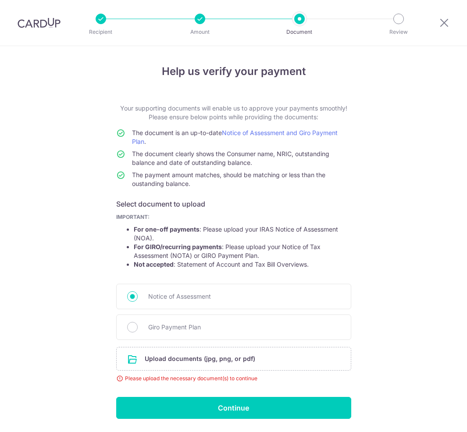
scroll to position [28, 0]
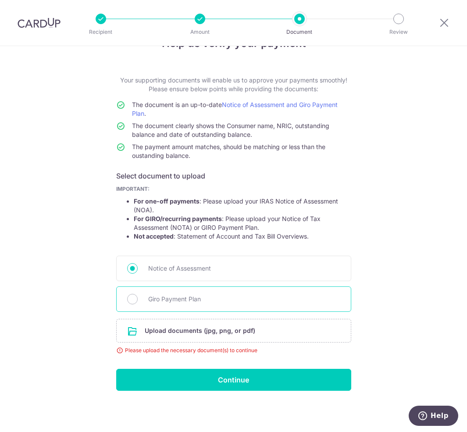
click at [133, 304] on div "Giro Payment Plan" at bounding box center [233, 298] width 235 height 25
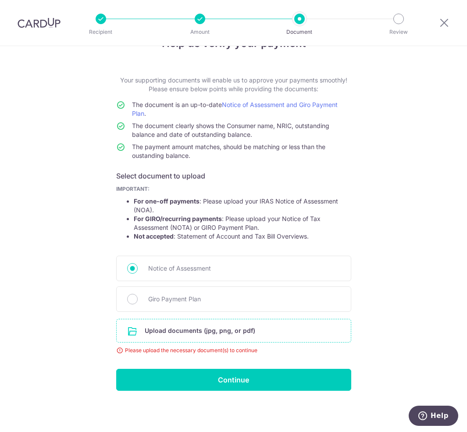
drag, startPoint x: 133, startPoint y: 304, endPoint x: 151, endPoint y: 325, distance: 27.7
click at [151, 324] on form "Your supporting documents will enable us to approve your payments smoothly! Ple…" at bounding box center [233, 233] width 235 height 315
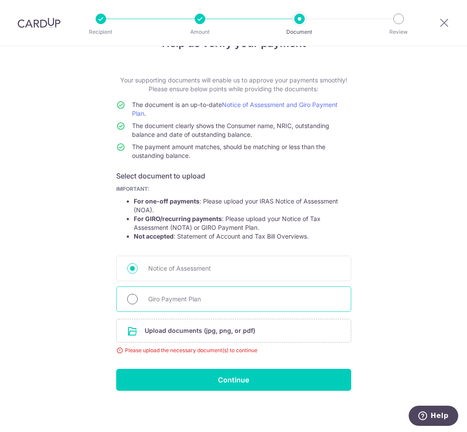
click at [131, 296] on input "Giro Payment Plan" at bounding box center [132, 299] width 11 height 11
radio input "true"
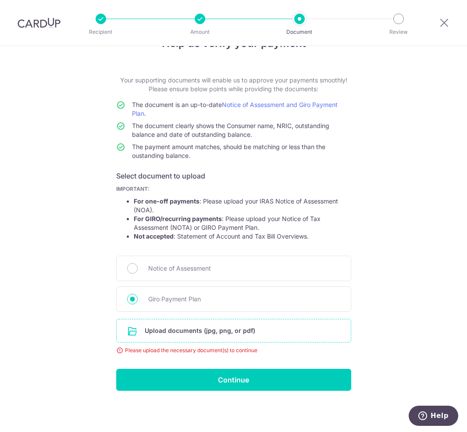
click at [145, 335] on input "file" at bounding box center [234, 330] width 234 height 23
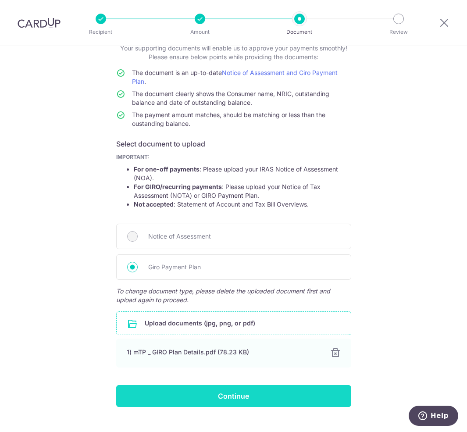
scroll to position [76, 0]
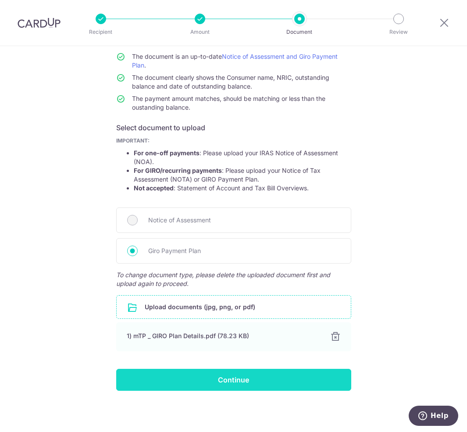
click at [268, 374] on input "Continue" at bounding box center [233, 380] width 235 height 22
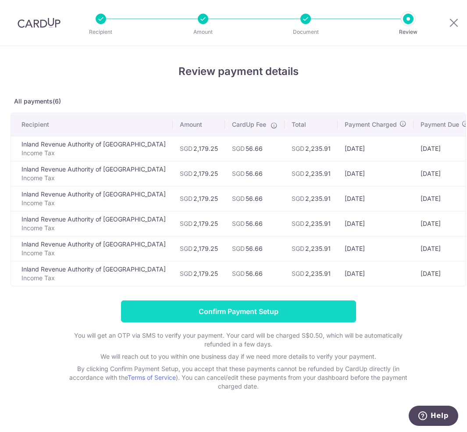
click at [271, 320] on input "Confirm Payment Setup" at bounding box center [238, 311] width 235 height 22
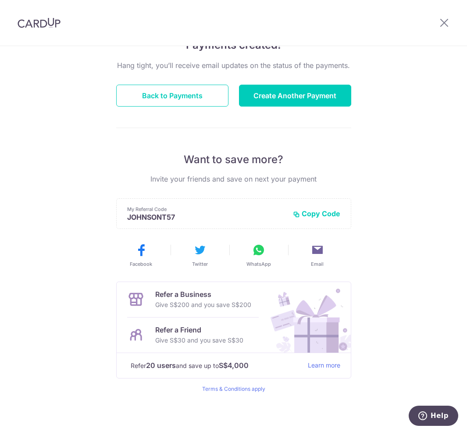
scroll to position [82, 0]
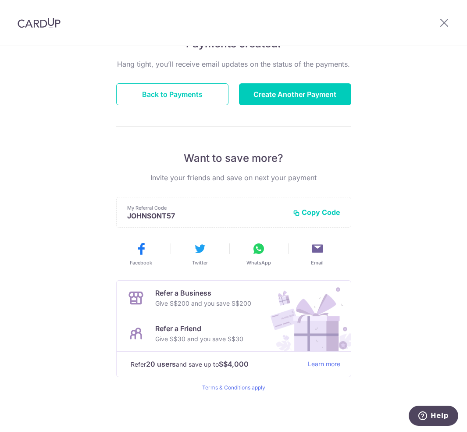
click at [317, 212] on button "Copy Code" at bounding box center [316, 212] width 47 height 9
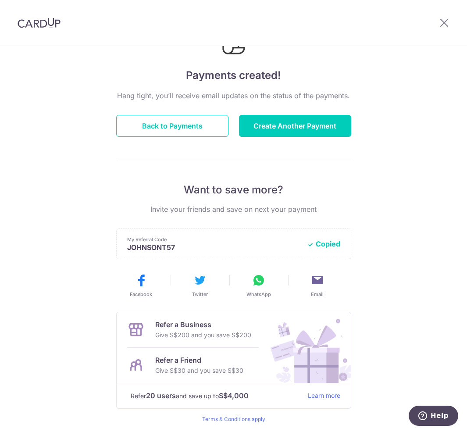
scroll to position [0, 0]
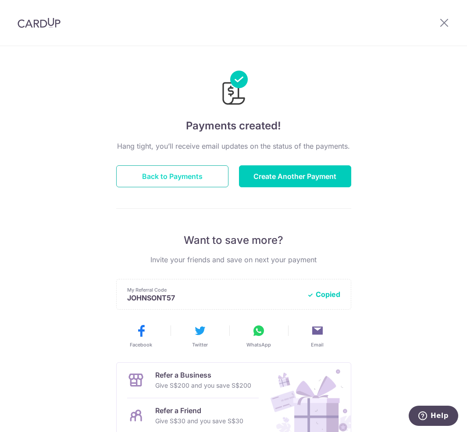
click at [147, 187] on button "Back to Payments" at bounding box center [172, 176] width 112 height 22
click at [160, 177] on button "Back to Payments" at bounding box center [172, 176] width 112 height 22
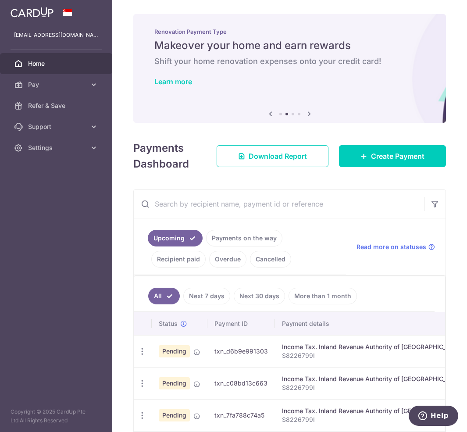
click at [410, 179] on div "× Pause Schedule Pause all future payments in this series Pause just this one p…" at bounding box center [289, 216] width 355 height 432
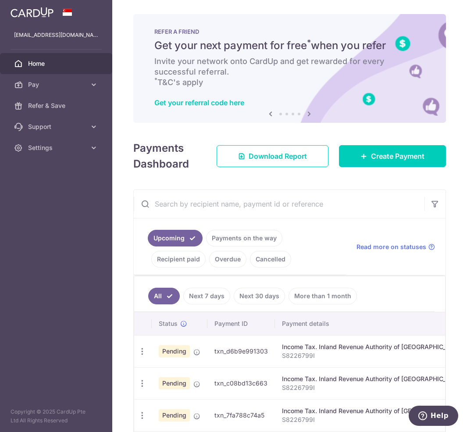
click at [404, 187] on div "× Pause Schedule Pause all future payments in this series Pause just this one p…" at bounding box center [289, 216] width 355 height 432
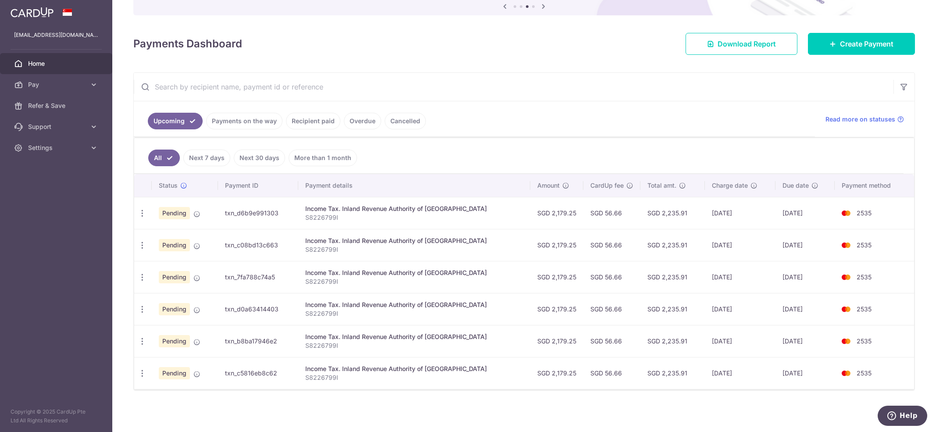
scroll to position [97, 0]
